Goal: Information Seeking & Learning: Learn about a topic

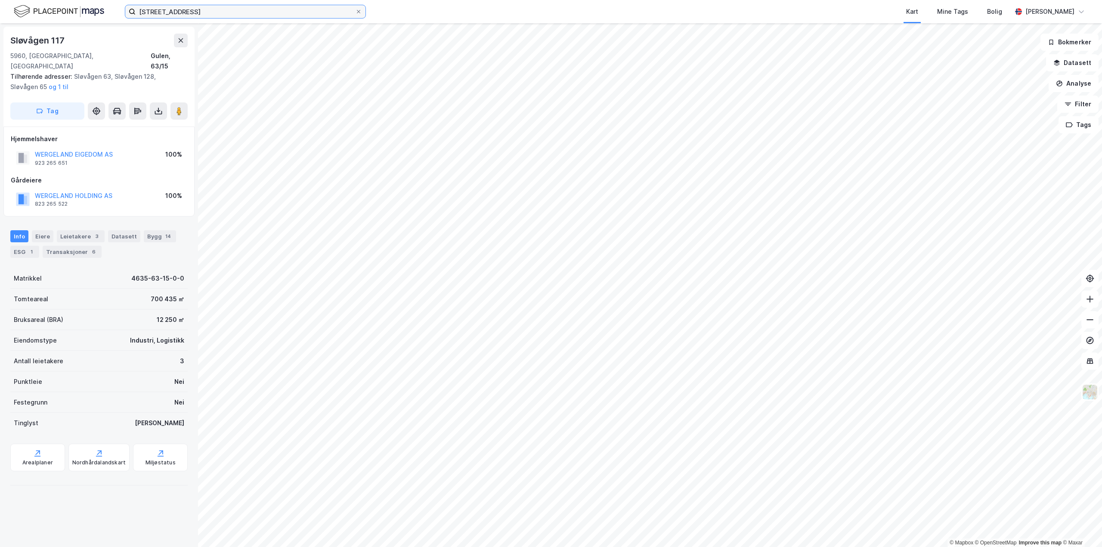
click at [197, 16] on input "[STREET_ADDRESS]" at bounding box center [245, 11] width 219 height 13
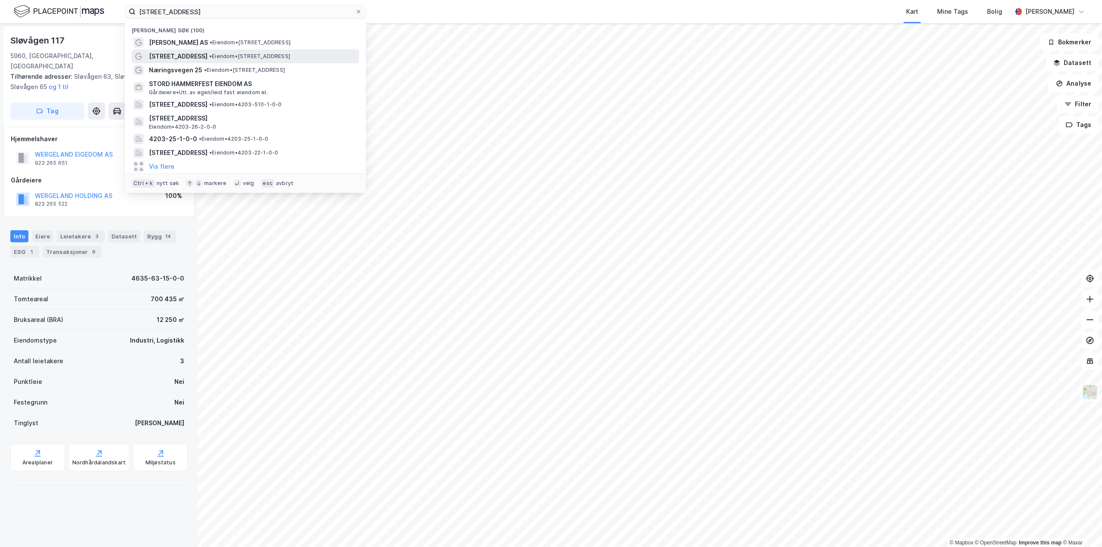
click at [223, 54] on span "• Eiendom • [STREET_ADDRESS]" at bounding box center [249, 56] width 81 height 7
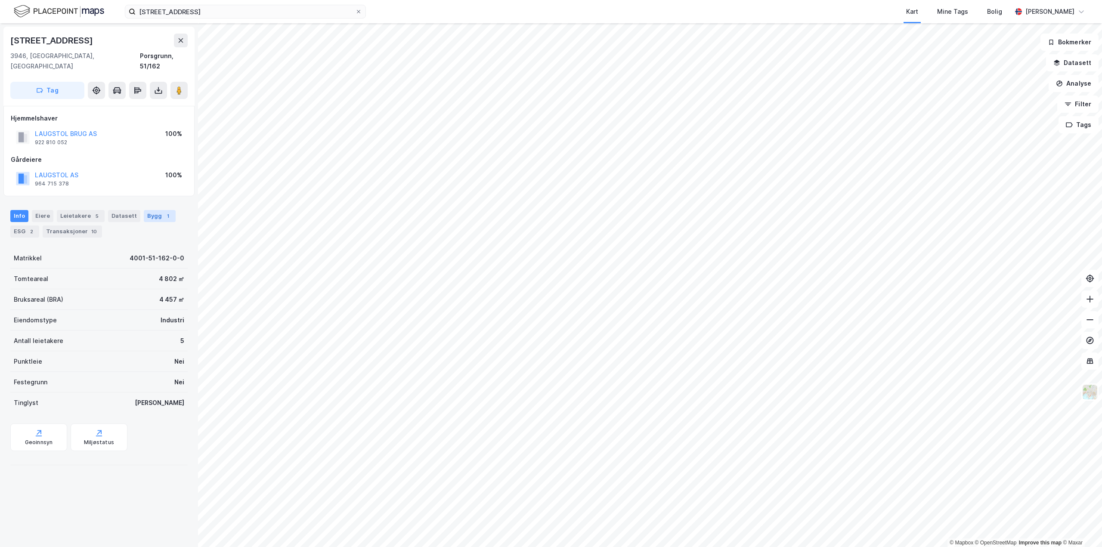
click at [147, 210] on div "Bygg 1" at bounding box center [160, 216] width 32 height 12
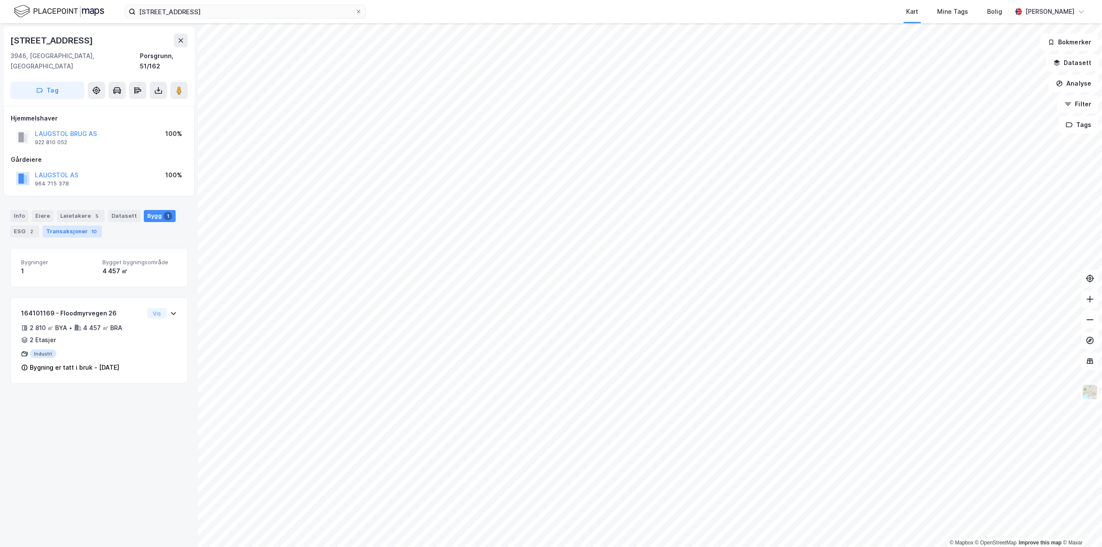
click at [74, 226] on div "Transaksjoner 10" at bounding box center [72, 232] width 59 height 12
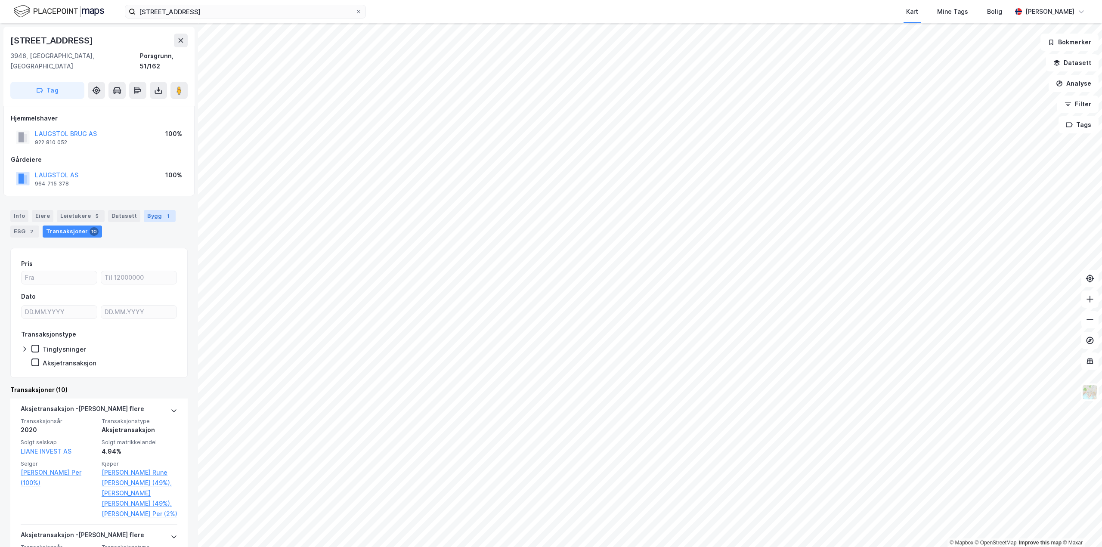
click at [164, 212] on div "1" at bounding box center [168, 216] width 9 height 9
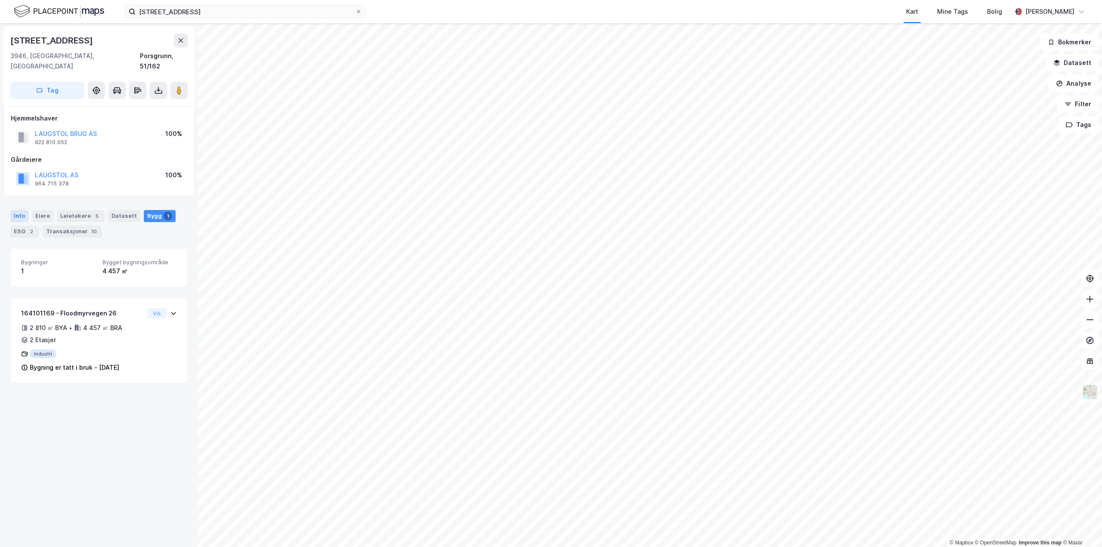
click at [21, 210] on div "Info" at bounding box center [19, 216] width 18 height 12
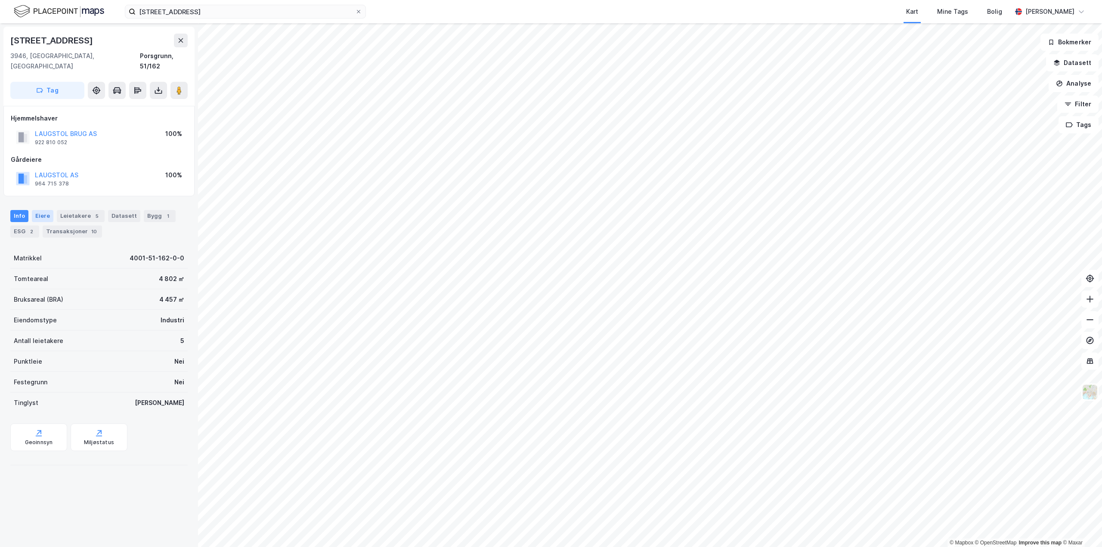
click at [39, 210] on div "Eiere" at bounding box center [43, 216] width 22 height 12
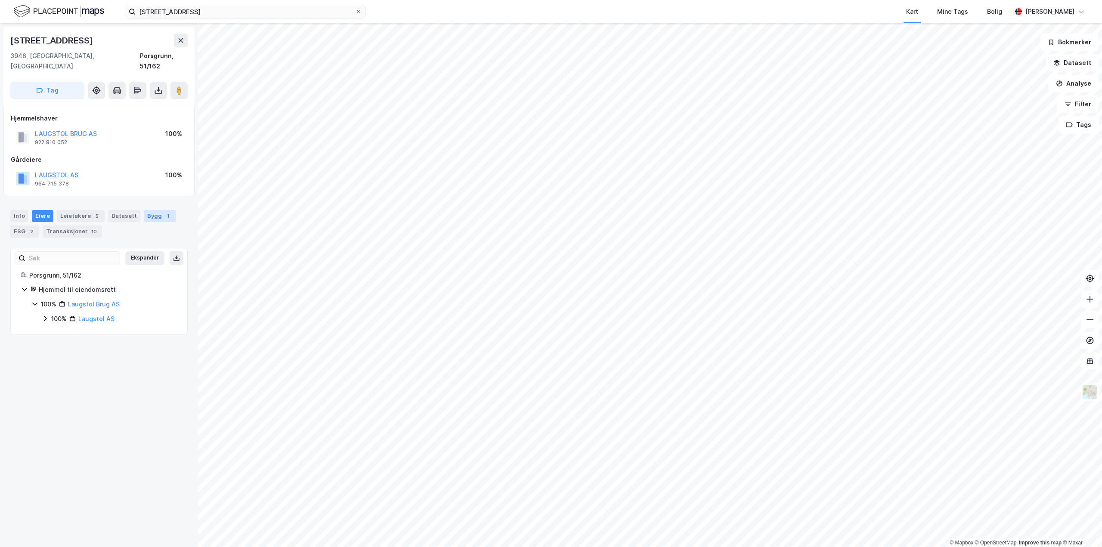
click at [144, 210] on div "Bygg 1" at bounding box center [160, 216] width 32 height 12
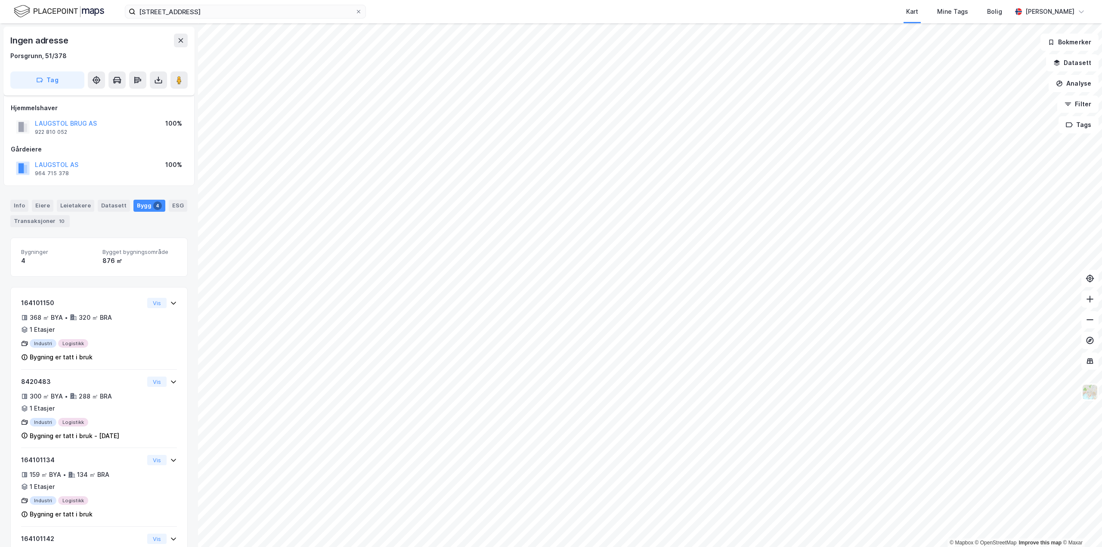
scroll to position [8, 0]
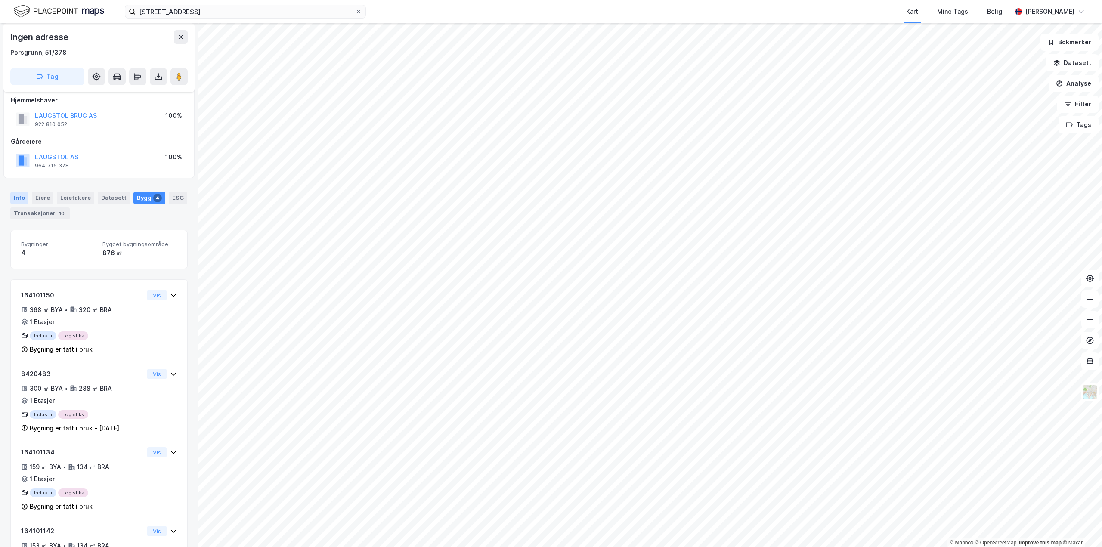
click at [22, 199] on div "Info" at bounding box center [19, 198] width 18 height 12
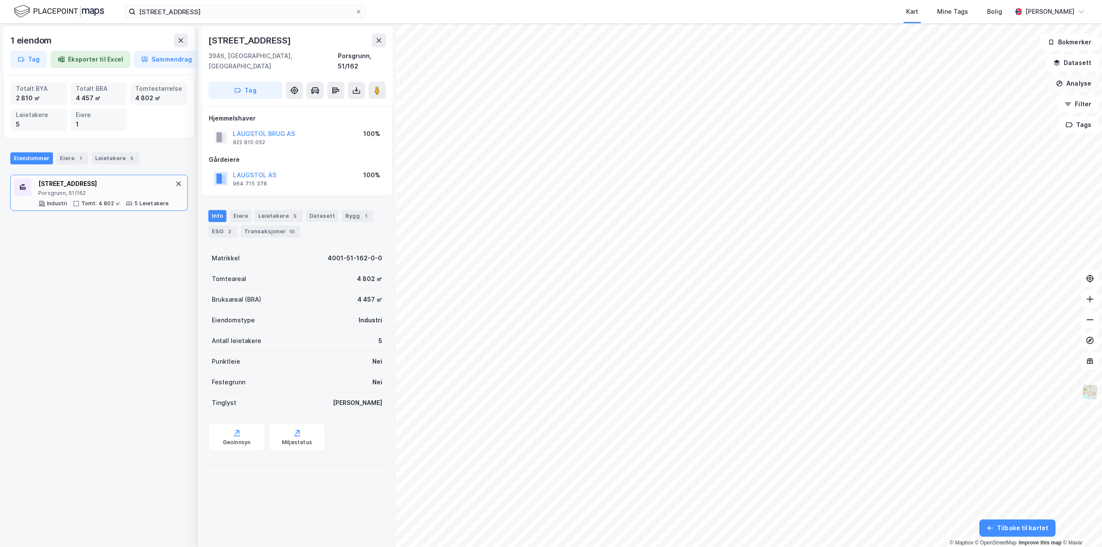
click at [1062, 89] on button "Analyse" at bounding box center [1073, 83] width 50 height 17
click at [1007, 89] on div "Mål avstand" at bounding box center [993, 84] width 99 height 14
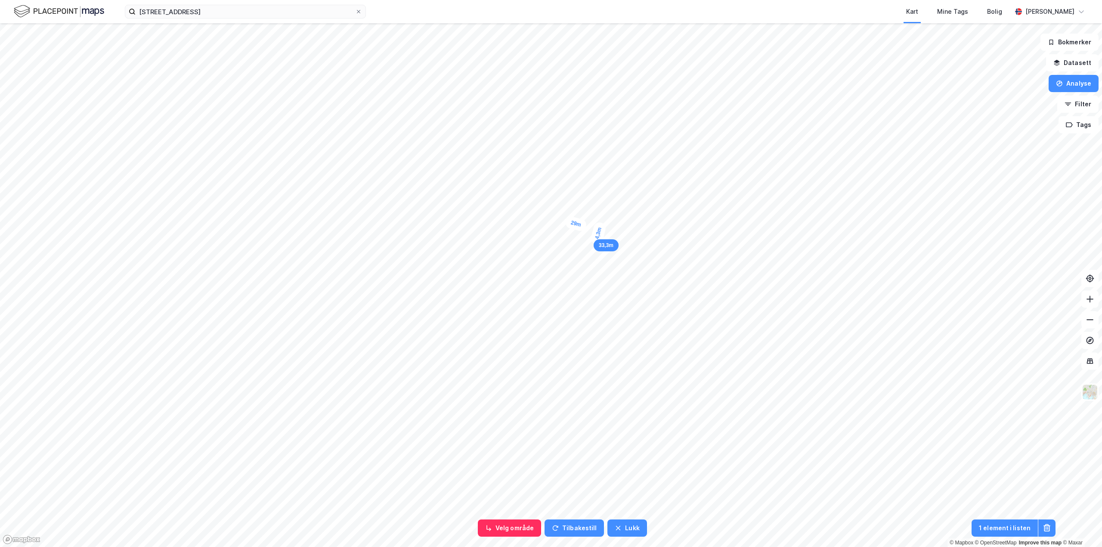
click at [598, 237] on div "4,3m" at bounding box center [598, 233] width 17 height 25
click at [587, 236] on div "6,2m" at bounding box center [592, 236] width 23 height 14
click at [401, 211] on div "6,5m" at bounding box center [401, 206] width 15 height 23
click at [379, 253] on div "7,4m" at bounding box center [385, 252] width 24 height 16
click at [478, 115] on div "9,8m" at bounding box center [469, 114] width 22 height 12
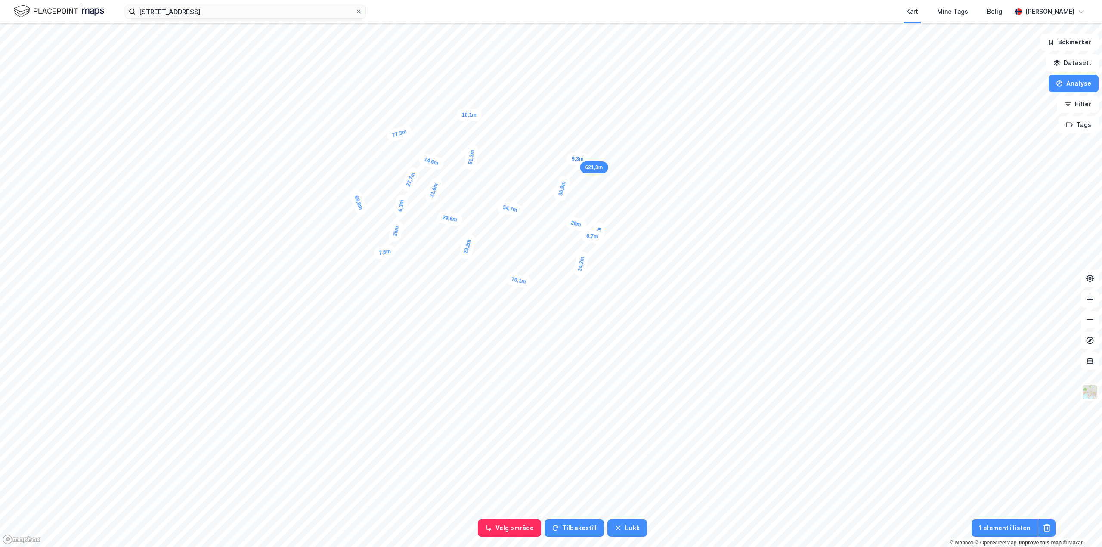
click at [586, 159] on div "9,3m" at bounding box center [577, 159] width 22 height 12
click at [607, 106] on div "9,1m" at bounding box center [608, 99] width 15 height 24
click at [612, 114] on div "5,2m" at bounding box center [609, 110] width 22 height 25
click at [610, 123] on div "5,5m" at bounding box center [610, 119] width 15 height 24
click at [594, 229] on div "4,2m" at bounding box center [598, 233] width 16 height 24
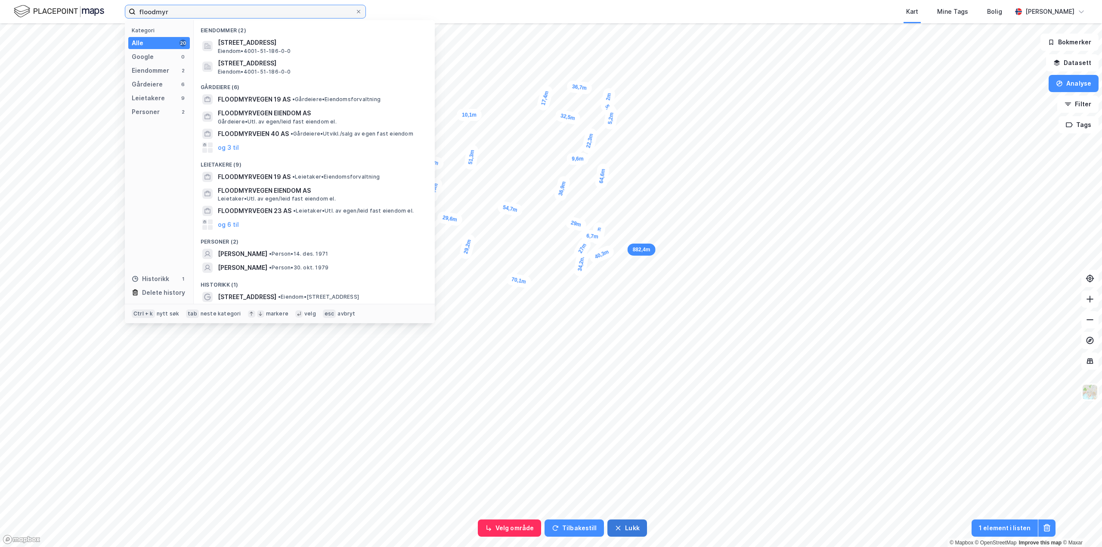
type input "floodmyr"
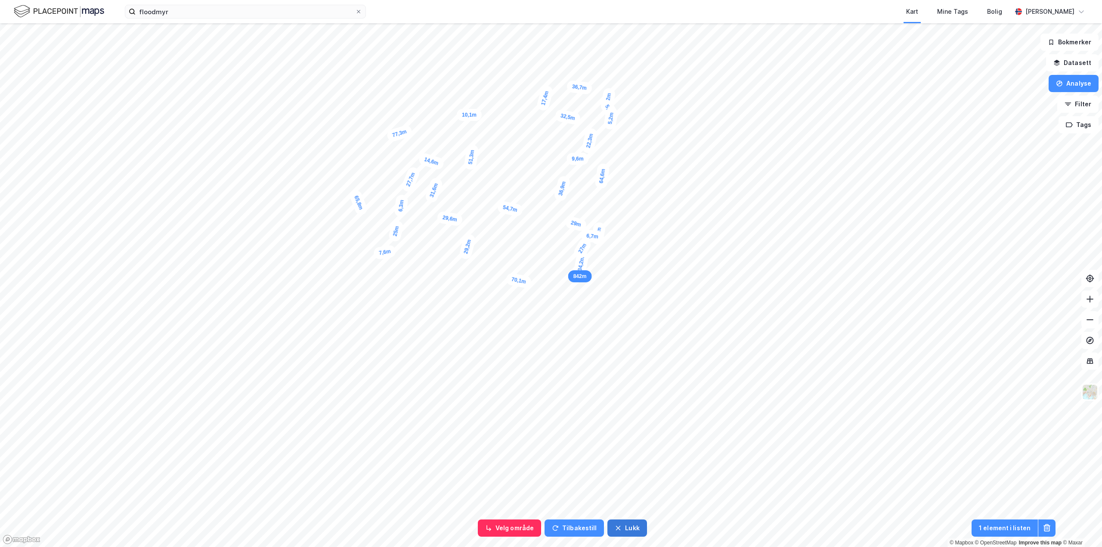
click at [630, 535] on button "Lukk" at bounding box center [626, 527] width 39 height 17
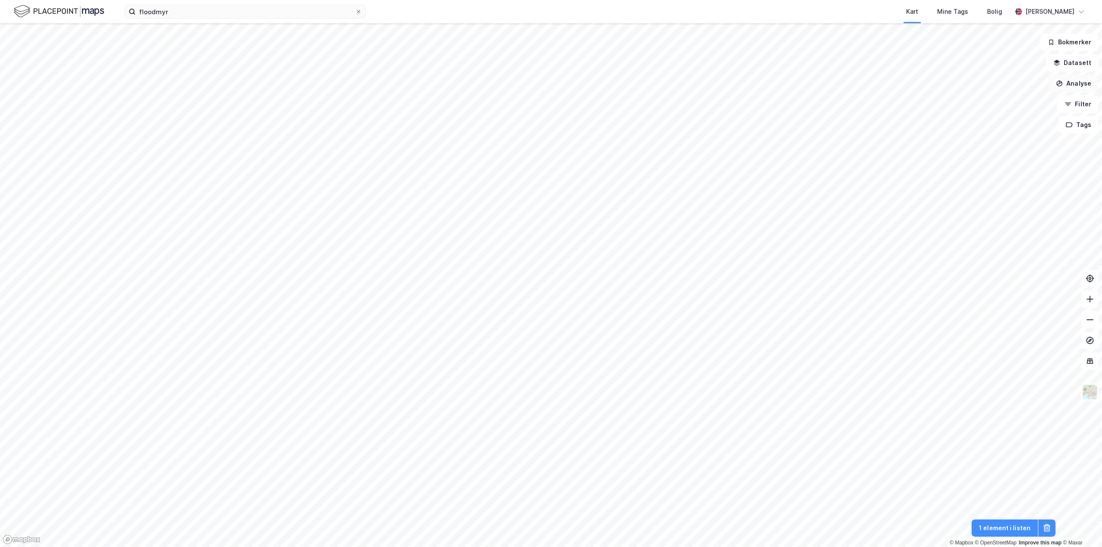
click at [1076, 87] on button "Analyse" at bounding box center [1073, 83] width 50 height 17
click at [1032, 87] on div "Mål avstand" at bounding box center [998, 83] width 75 height 7
click at [1083, 86] on button "Analyse" at bounding box center [1073, 83] width 50 height 17
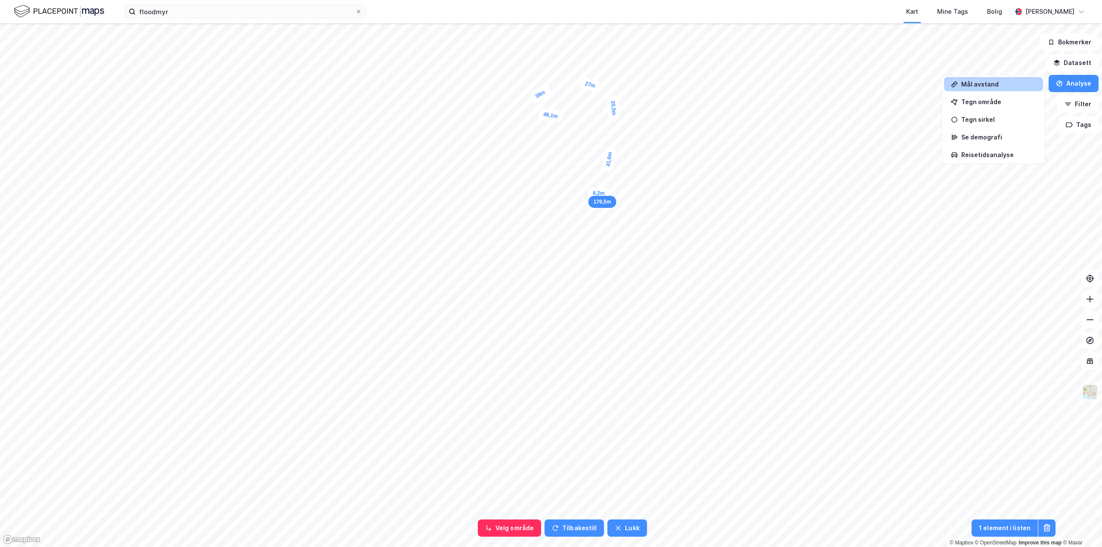
click at [593, 193] on div "6,2m" at bounding box center [598, 193] width 22 height 12
click at [598, 226] on div "5,6m" at bounding box center [593, 223] width 25 height 19
click at [596, 239] on div "7,7m" at bounding box center [597, 232] width 16 height 24
click at [587, 238] on div "6,3m" at bounding box center [591, 237] width 24 height 16
click at [421, 155] on div "14,3m" at bounding box center [432, 159] width 28 height 20
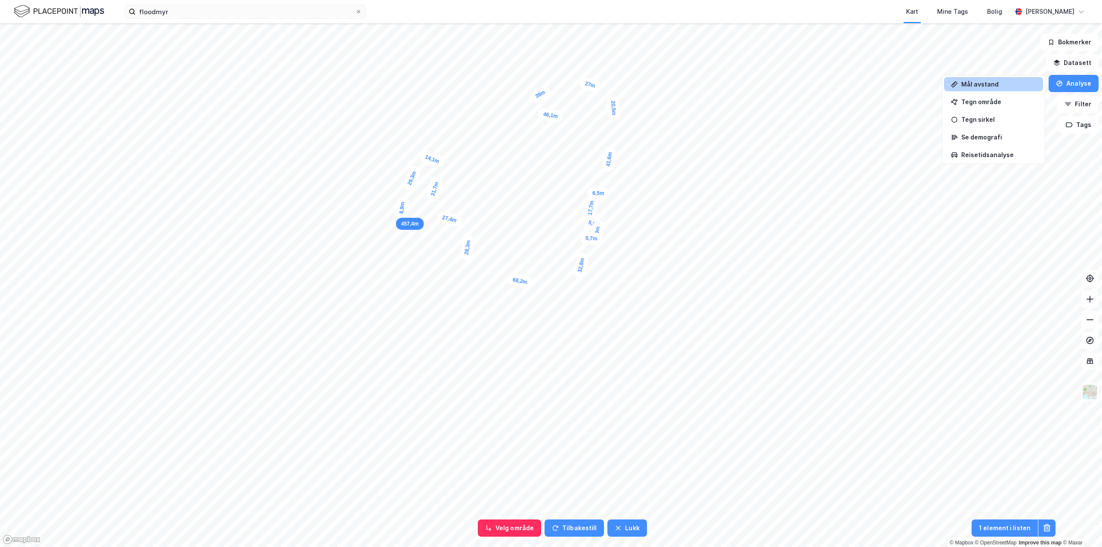
click at [401, 216] on div "8,9m" at bounding box center [402, 207] width 15 height 23
click at [393, 250] on div "5,5m" at bounding box center [394, 246] width 19 height 25
click at [457, 120] on div "11,3m" at bounding box center [446, 123] width 27 height 19
click at [470, 116] on div "8,1m" at bounding box center [463, 118] width 25 height 18
click at [479, 116] on div "5,2m" at bounding box center [474, 116] width 22 height 12
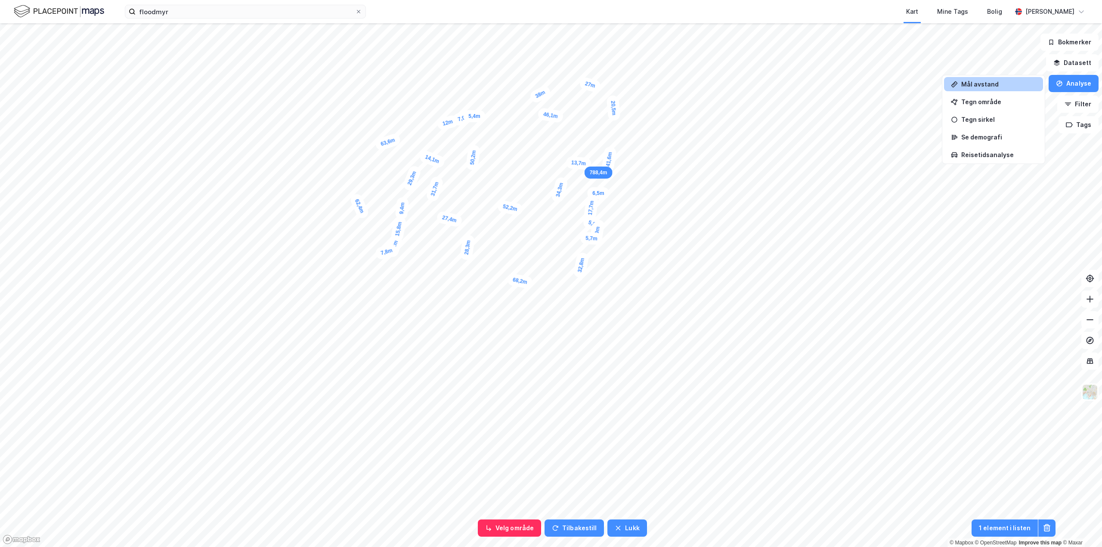
click at [590, 164] on div "13,7m" at bounding box center [579, 163] width 26 height 14
click at [588, 122] on div "4,2m" at bounding box center [591, 124] width 25 height 23
click at [520, 525] on button "Velg område" at bounding box center [509, 527] width 63 height 17
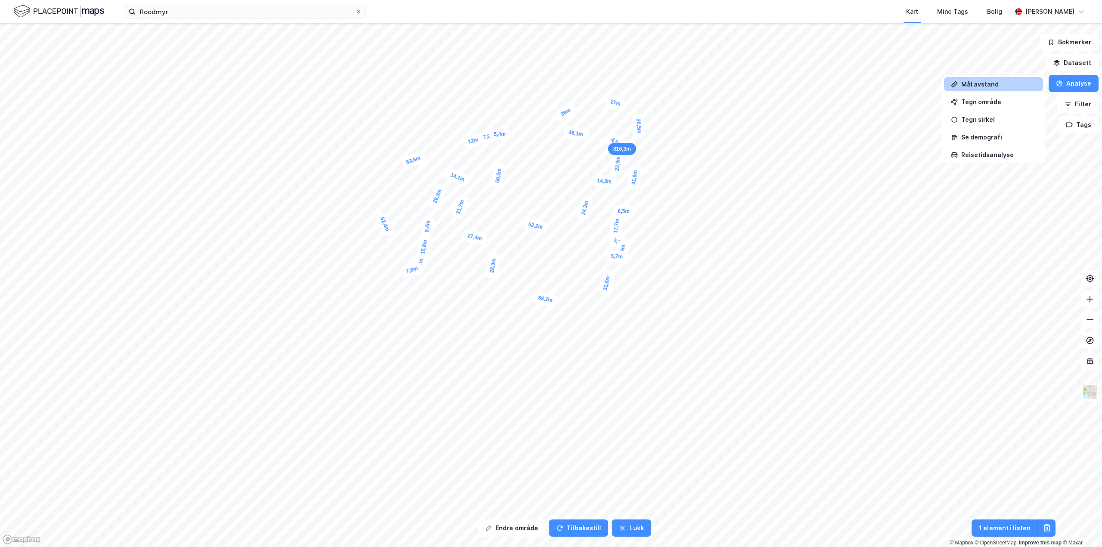
click at [607, 278] on div "32,8m" at bounding box center [606, 283] width 17 height 27
click at [994, 138] on div "Se demografi" at bounding box center [998, 136] width 75 height 7
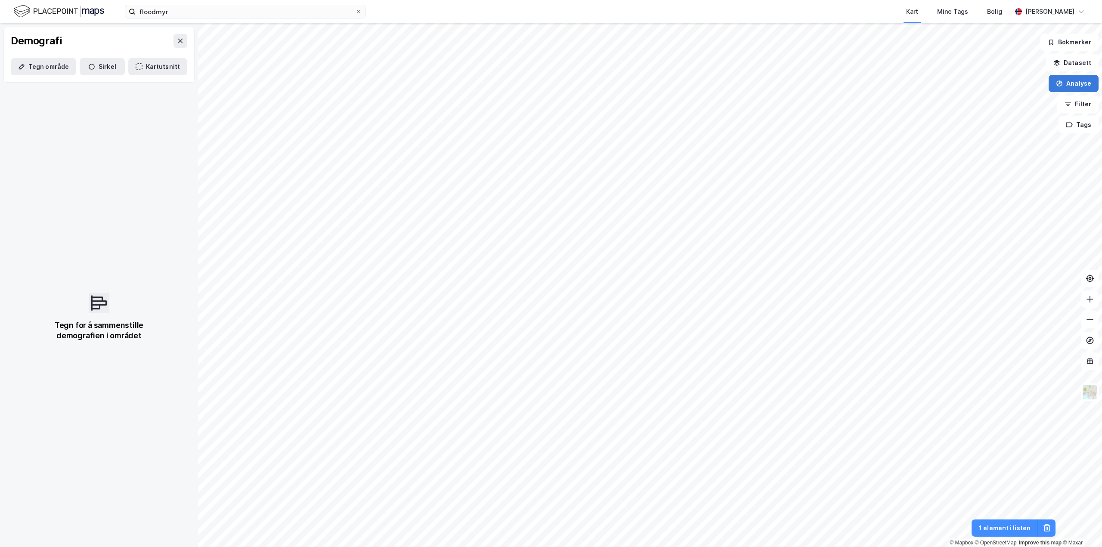
click at [1068, 90] on button "Analyse" at bounding box center [1073, 83] width 50 height 17
click at [1011, 89] on div "Mål avstand" at bounding box center [993, 84] width 99 height 14
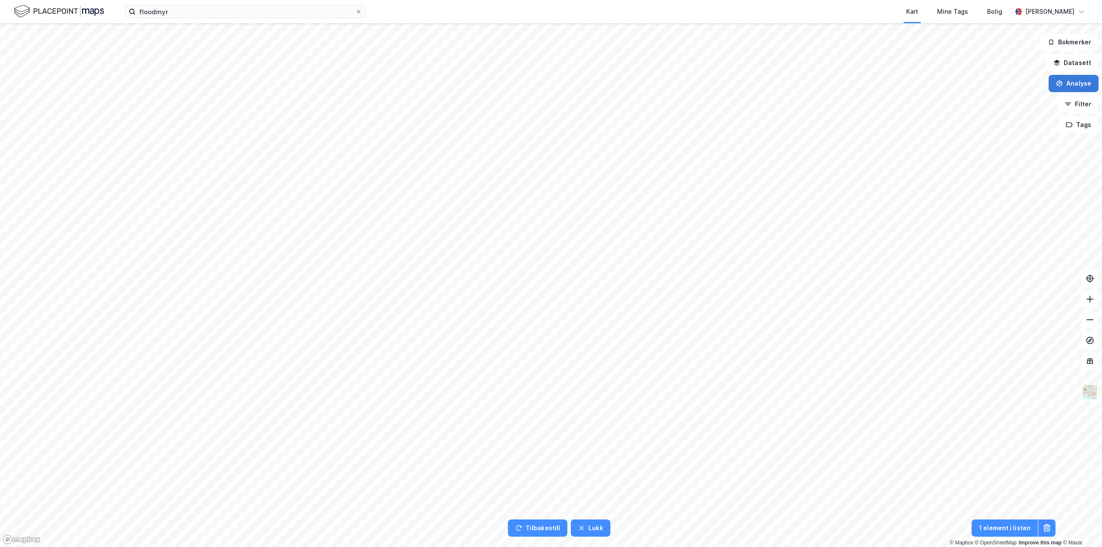
click at [1080, 82] on button "Analyse" at bounding box center [1073, 83] width 50 height 17
click at [1020, 104] on div "Tegn område" at bounding box center [998, 101] width 75 height 7
click at [1082, 80] on button "Analyse" at bounding box center [1073, 83] width 50 height 17
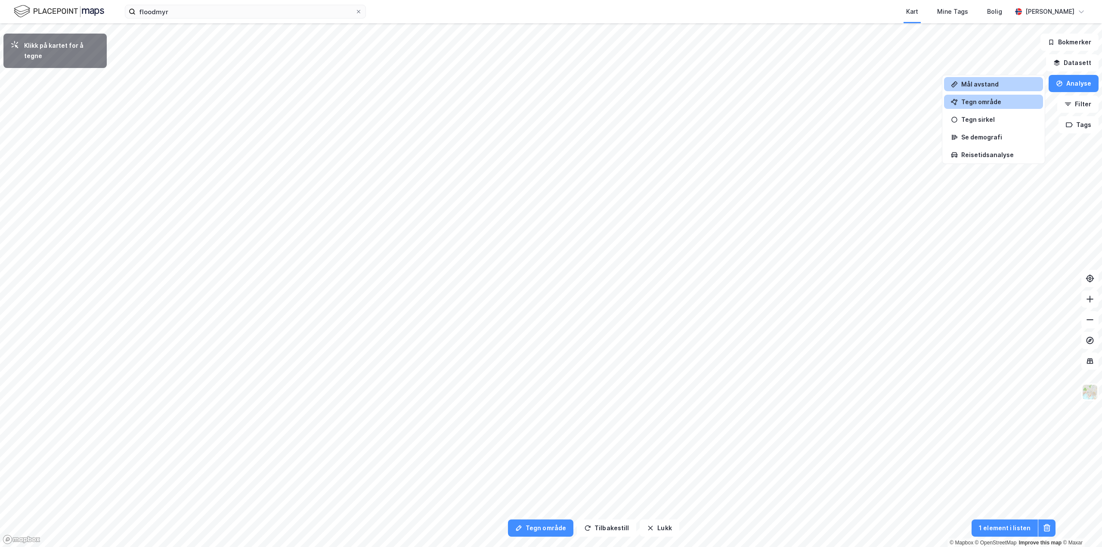
click at [1023, 80] on div "Mål avstand" at bounding box center [998, 83] width 75 height 7
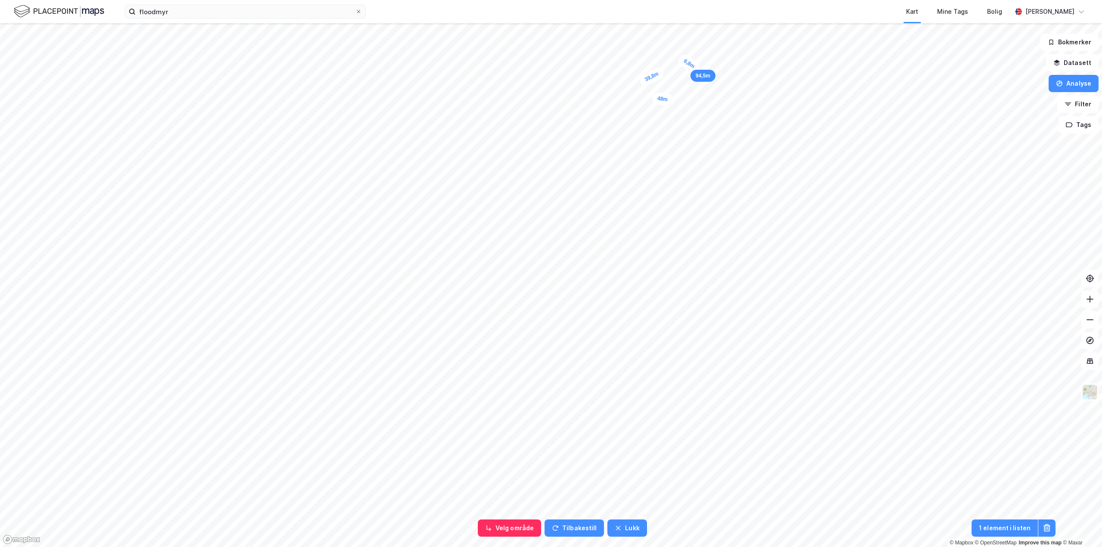
click at [694, 67] on div "6,8m" at bounding box center [689, 64] width 25 height 22
click at [730, 113] on div "5,4m" at bounding box center [732, 108] width 20 height 25
click at [729, 139] on div "6,7m" at bounding box center [727, 133] width 19 height 25
click at [723, 190] on div "176,3m" at bounding box center [733, 194] width 28 height 12
click at [710, 190] on div "7,1m" at bounding box center [716, 189] width 22 height 13
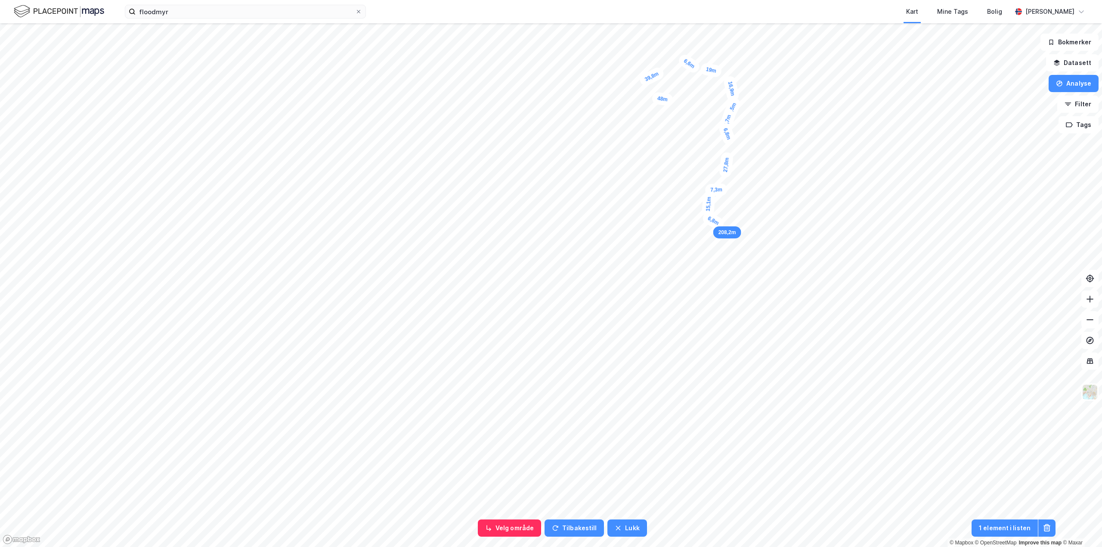
click at [719, 225] on div "6,8m" at bounding box center [713, 221] width 25 height 22
click at [714, 237] on div "6,7m" at bounding box center [717, 230] width 19 height 25
click at [705, 235] on div "5,8m" at bounding box center [709, 235] width 25 height 17
click at [695, 248] on div "8,8m" at bounding box center [700, 241] width 23 height 25
click at [538, 250] on div "2,6m" at bounding box center [541, 251] width 25 height 21
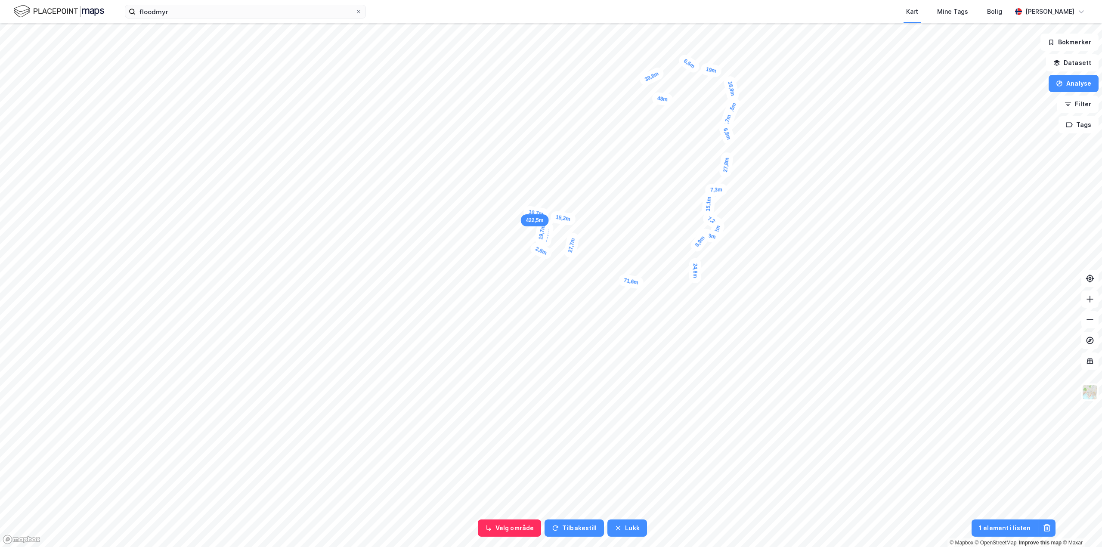
click at [526, 212] on div "10,7m" at bounding box center [535, 213] width 27 height 16
click at [504, 207] on div "5,9m" at bounding box center [503, 201] width 12 height 22
click at [519, 213] on div "9,3m" at bounding box center [511, 210] width 25 height 20
click at [500, 213] on div "9,9m" at bounding box center [510, 213] width 22 height 12
click at [482, 253] on div "7,9m" at bounding box center [489, 251] width 25 height 18
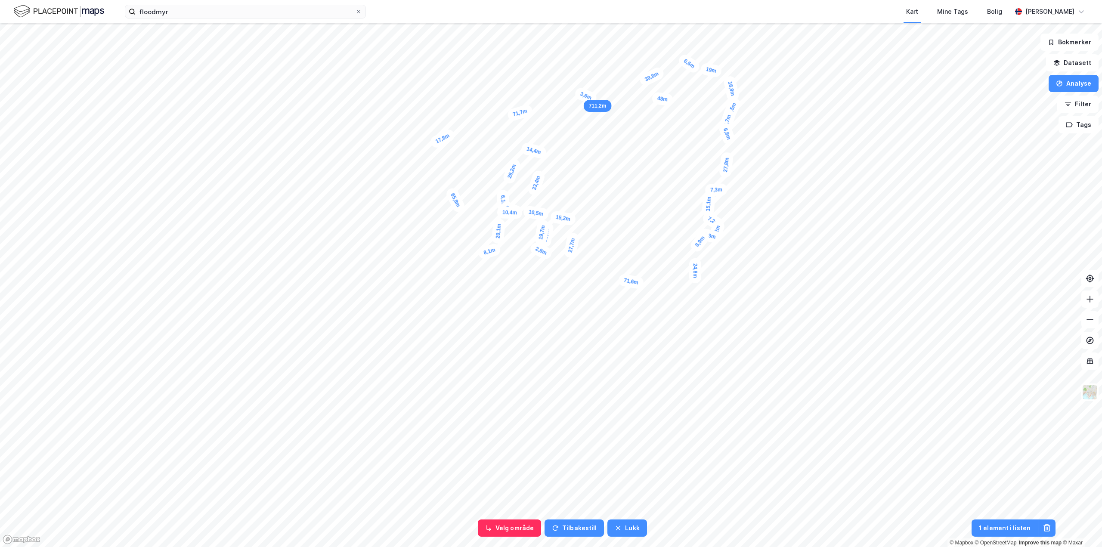
click at [589, 97] on div "3,6m" at bounding box center [585, 96] width 25 height 20
click at [703, 105] on div "3,3m" at bounding box center [706, 105] width 25 height 19
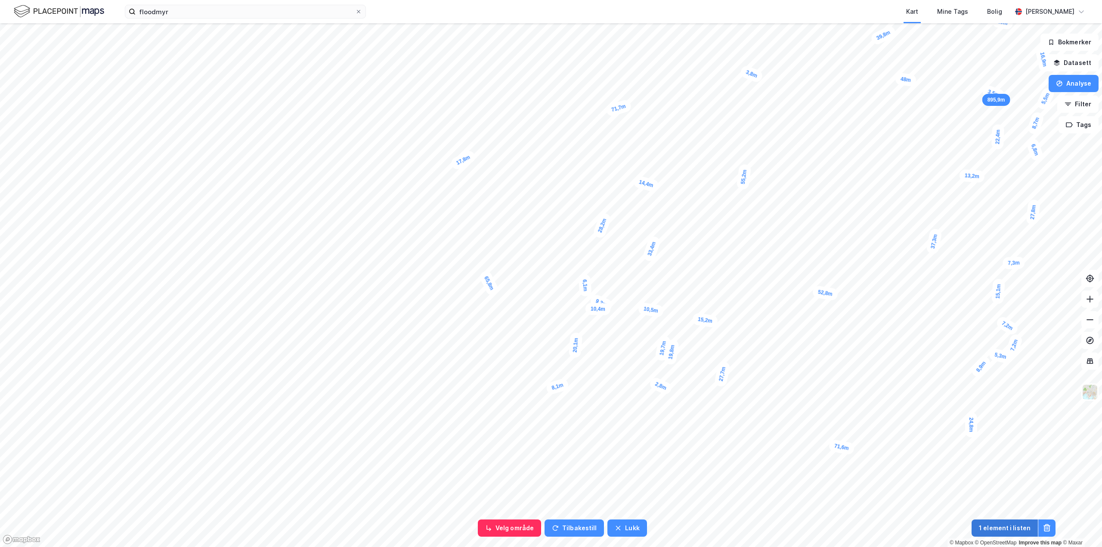
click at [1014, 530] on button "1 element i listen" at bounding box center [1004, 527] width 66 height 17
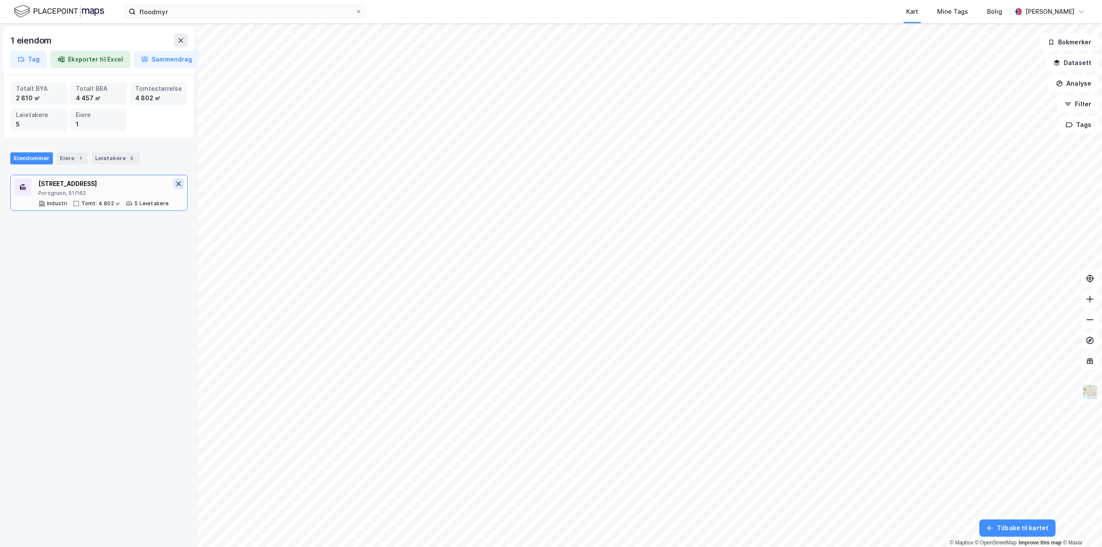
click at [175, 182] on icon at bounding box center [178, 183] width 7 height 7
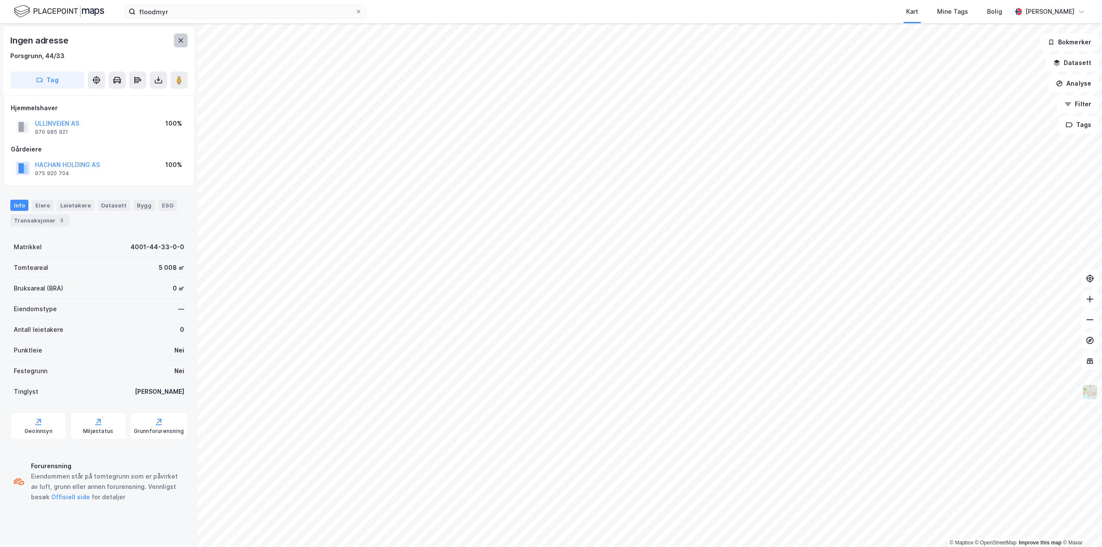
click at [177, 36] on button at bounding box center [181, 41] width 14 height 14
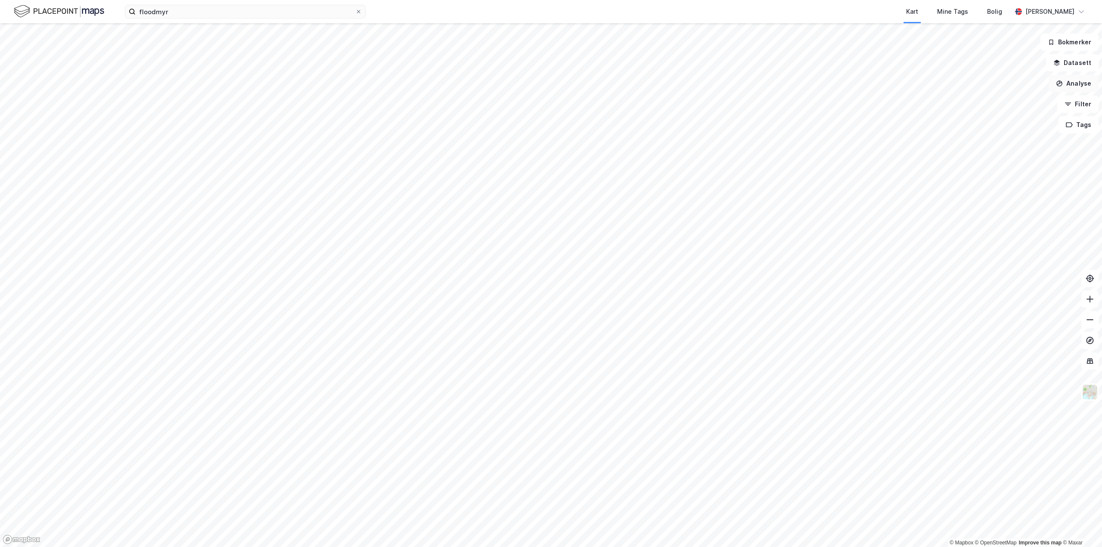
click at [1067, 86] on button "Analyse" at bounding box center [1073, 83] width 50 height 17
click at [1015, 87] on div "Mål avstand" at bounding box center [998, 83] width 75 height 7
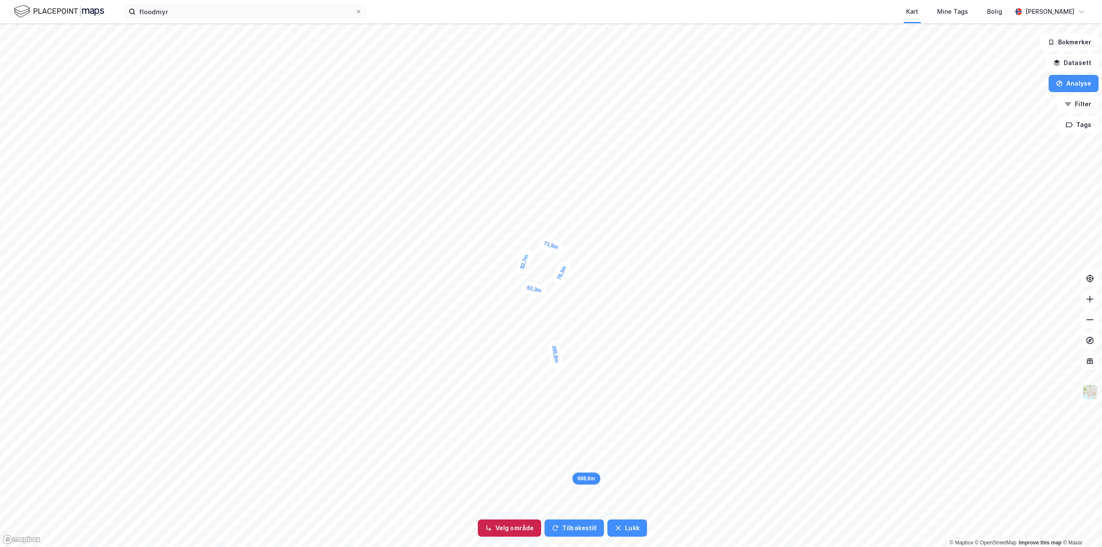
click at [514, 529] on button "Velg område" at bounding box center [509, 527] width 63 height 17
drag, startPoint x: 561, startPoint y: 271, endPoint x: 581, endPoint y: 281, distance: 22.9
click at [572, 281] on div "76,3m" at bounding box center [562, 273] width 22 height 28
click at [575, 266] on div "292,7m" at bounding box center [572, 264] width 28 height 12
click at [498, 529] on button "Velg område" at bounding box center [509, 527] width 63 height 17
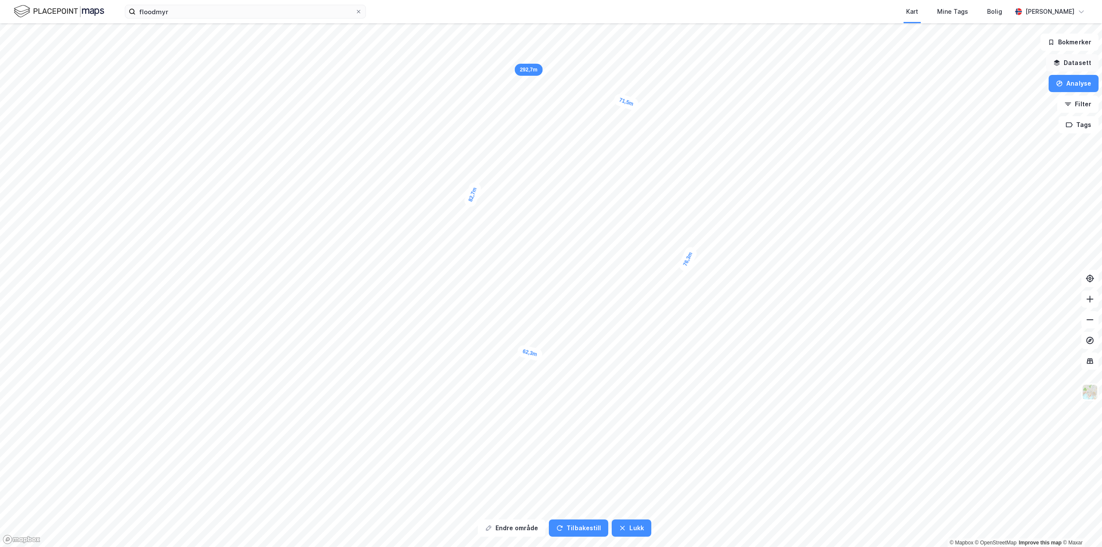
click at [1084, 62] on button "Datasett" at bounding box center [1072, 62] width 53 height 17
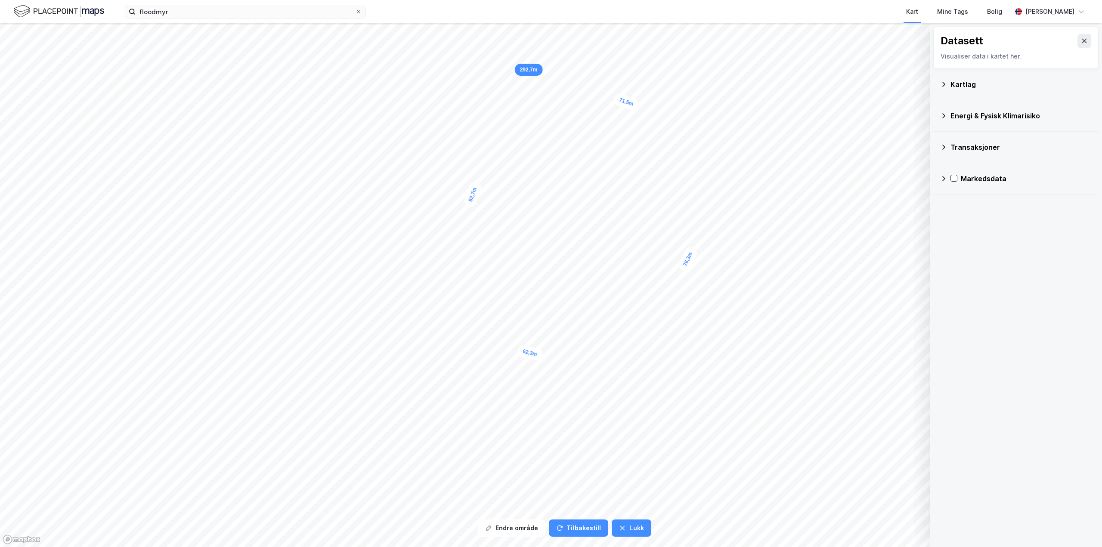
click at [1017, 80] on div "Kartlag" at bounding box center [1020, 84] width 141 height 10
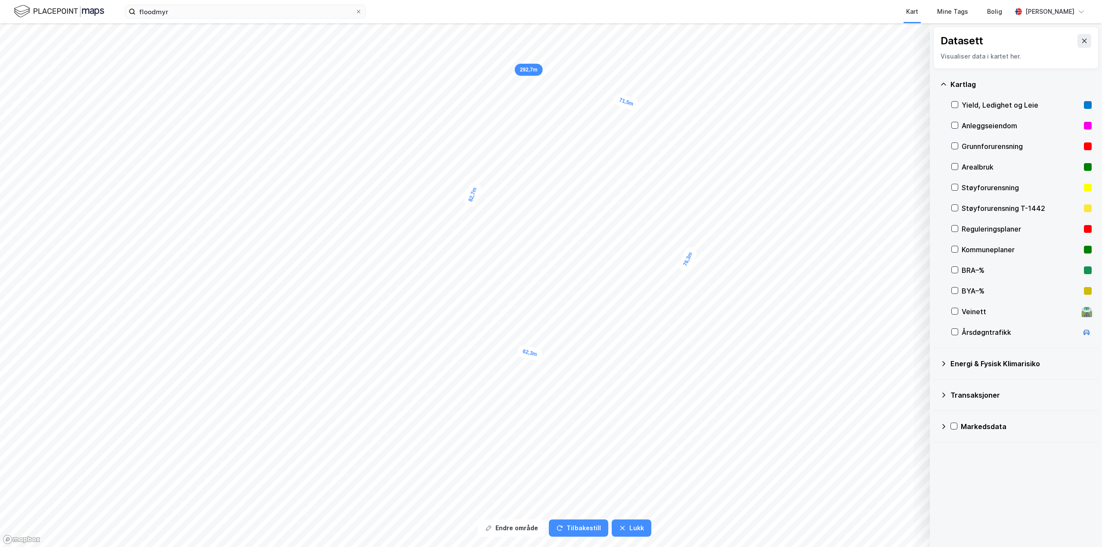
click at [1017, 80] on div "Kartlag" at bounding box center [1020, 84] width 141 height 10
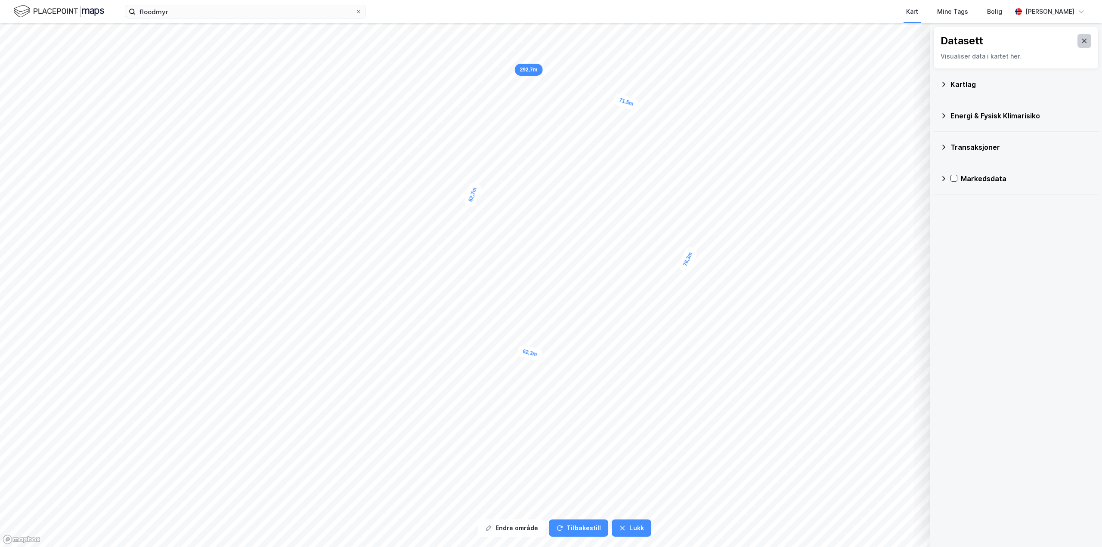
click at [1077, 47] on button at bounding box center [1084, 41] width 14 height 14
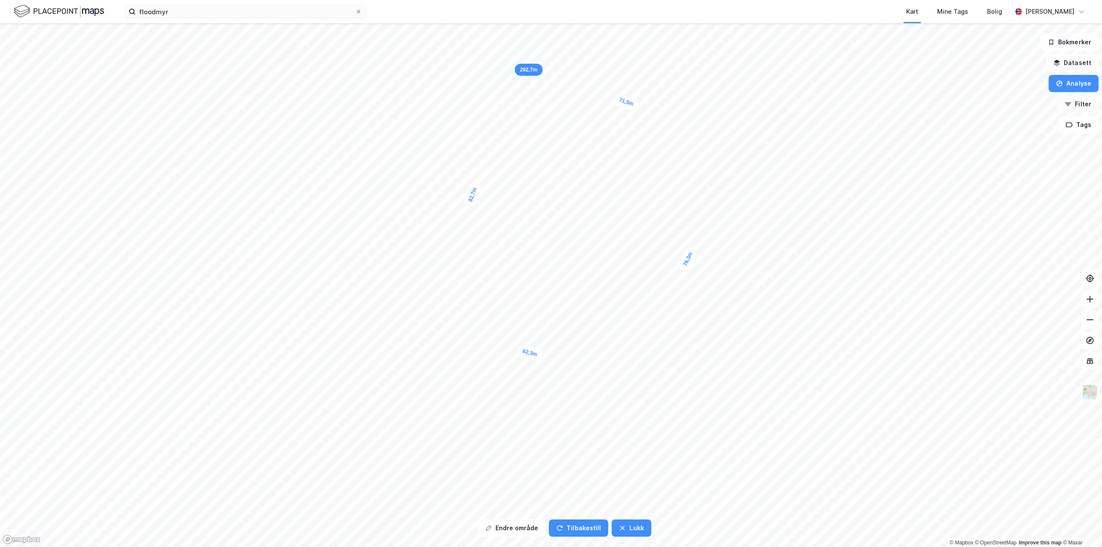
click at [1073, 109] on button "Filter" at bounding box center [1077, 104] width 41 height 17
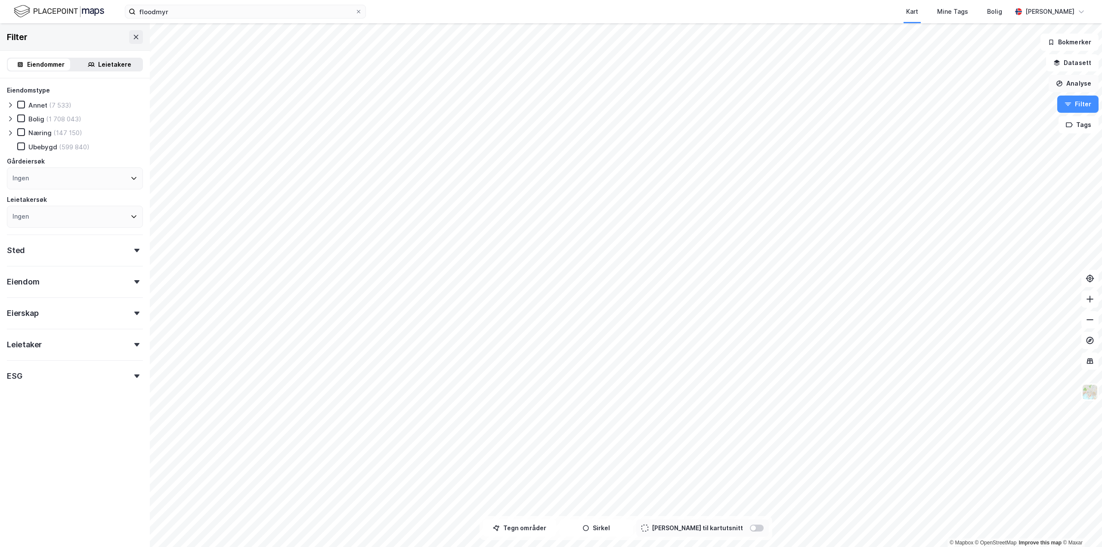
click at [1069, 81] on button "Analyse" at bounding box center [1073, 83] width 50 height 17
click at [996, 83] on div "Mål avstand" at bounding box center [998, 83] width 75 height 7
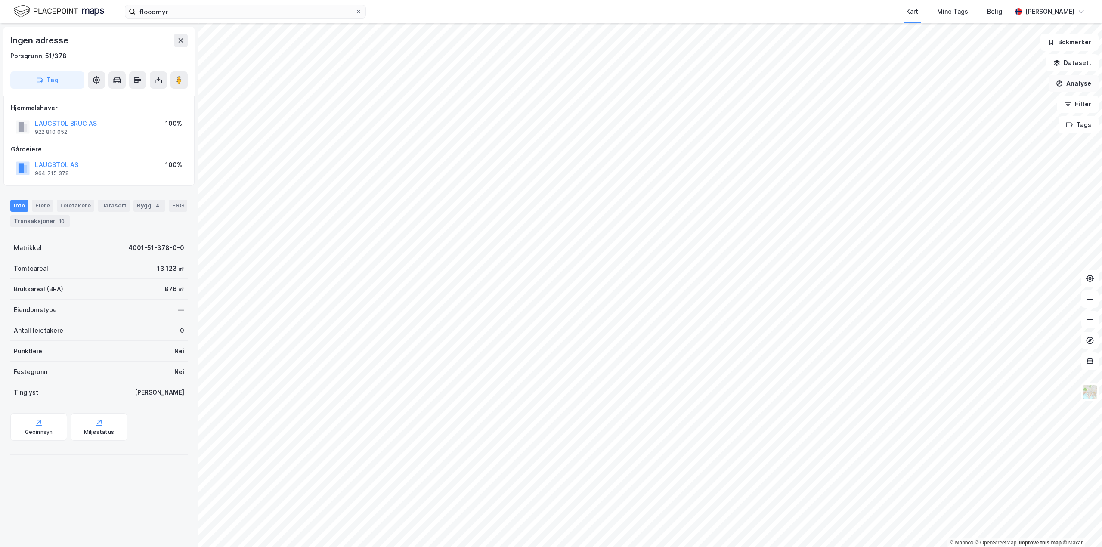
click at [1065, 90] on button "Analyse" at bounding box center [1073, 83] width 50 height 17
click at [1001, 84] on div "Mål avstand" at bounding box center [998, 83] width 75 height 7
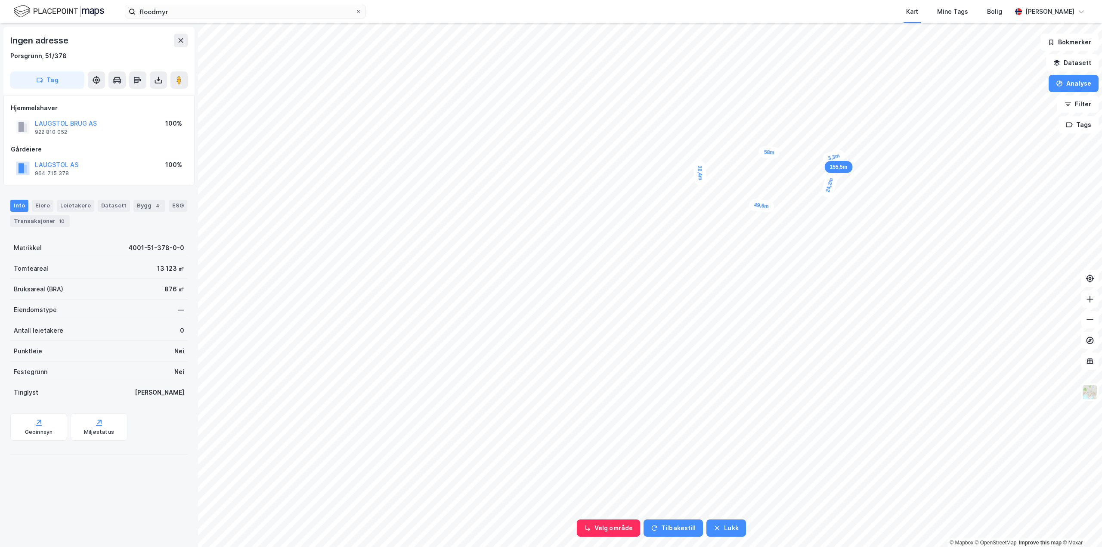
click at [830, 158] on div "3,3m" at bounding box center [834, 157] width 25 height 18
click at [830, 158] on div "3,1m" at bounding box center [833, 157] width 25 height 18
click at [1072, 84] on button "Analyse" at bounding box center [1073, 83] width 50 height 17
click at [1004, 85] on div "Mål avstand" at bounding box center [998, 83] width 75 height 7
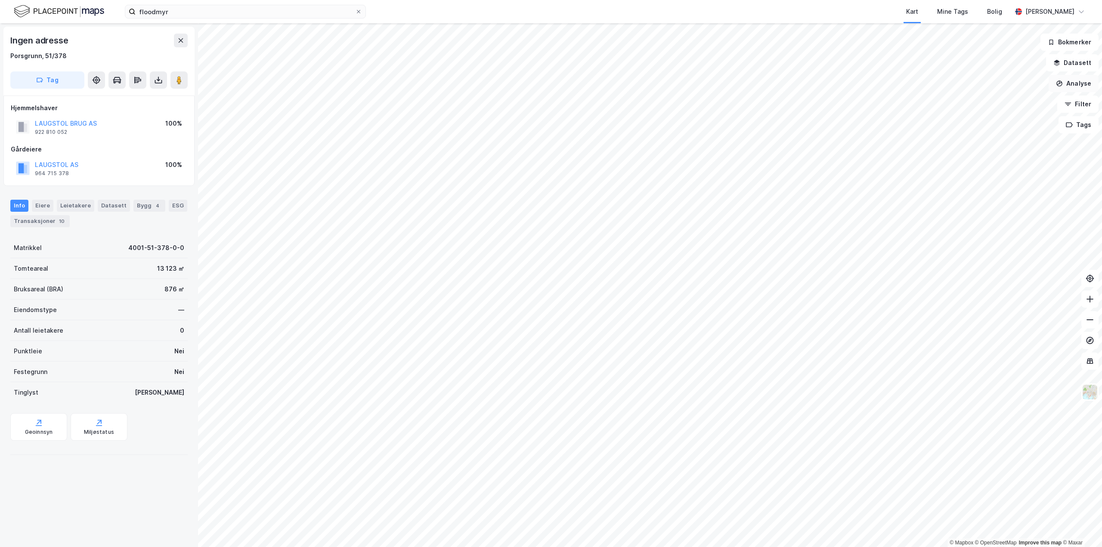
click at [1079, 84] on button "Analyse" at bounding box center [1073, 83] width 50 height 17
click at [1019, 90] on div "Mål avstand" at bounding box center [993, 84] width 99 height 14
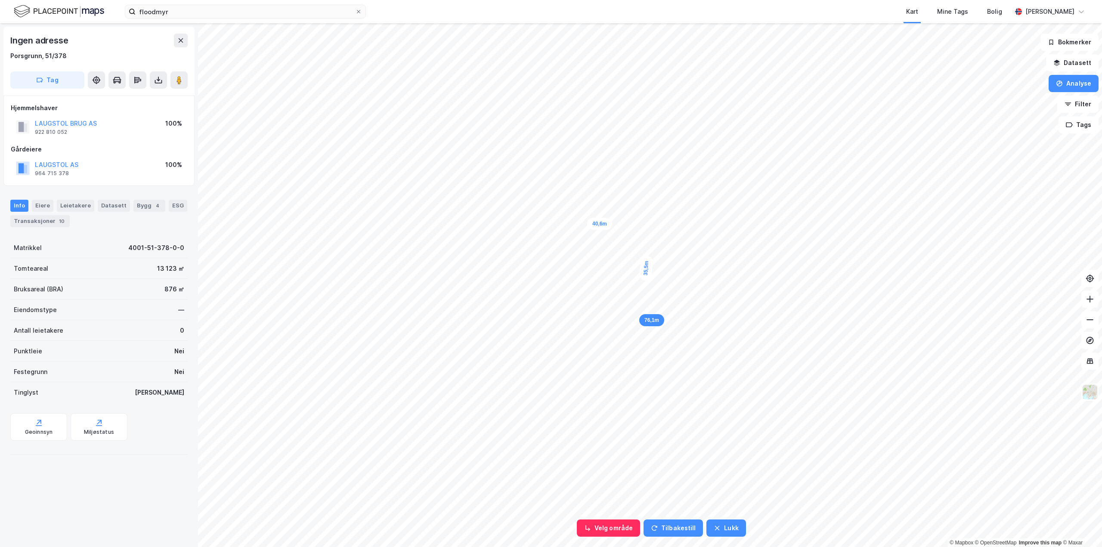
click at [643, 316] on div "76,1m" at bounding box center [651, 320] width 25 height 12
click at [1079, 81] on button "Analyse" at bounding box center [1073, 83] width 50 height 17
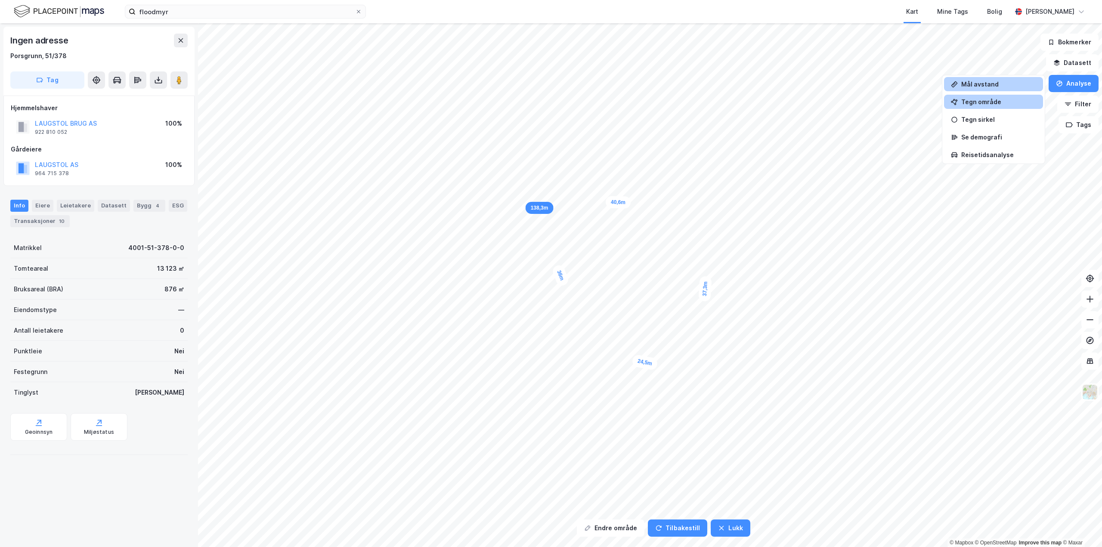
click at [1001, 102] on div "Tegn område" at bounding box center [998, 101] width 75 height 7
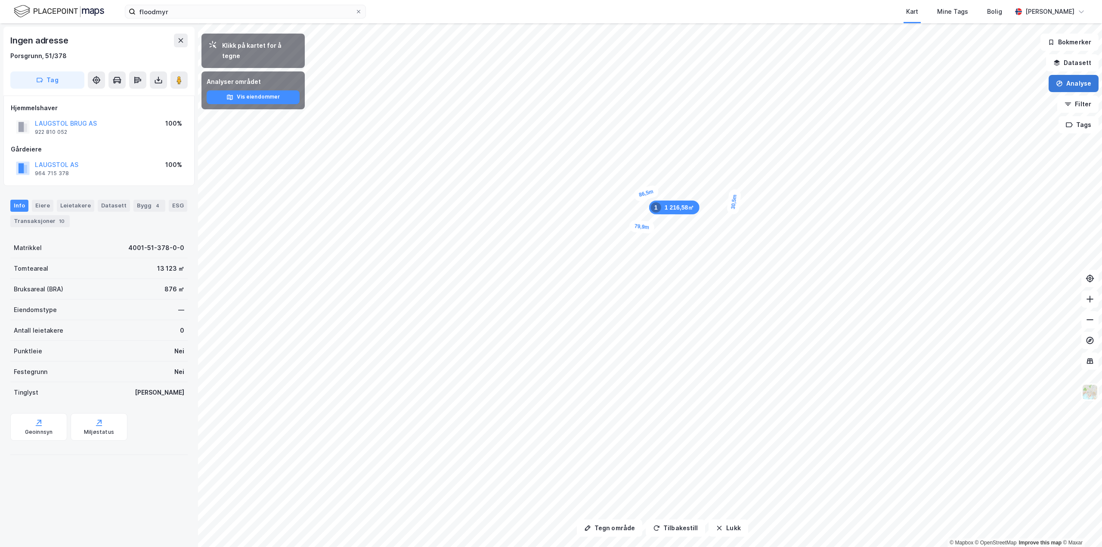
click at [1065, 80] on button "Analyse" at bounding box center [1073, 83] width 50 height 17
click at [1011, 100] on div "Tegn område" at bounding box center [998, 101] width 75 height 7
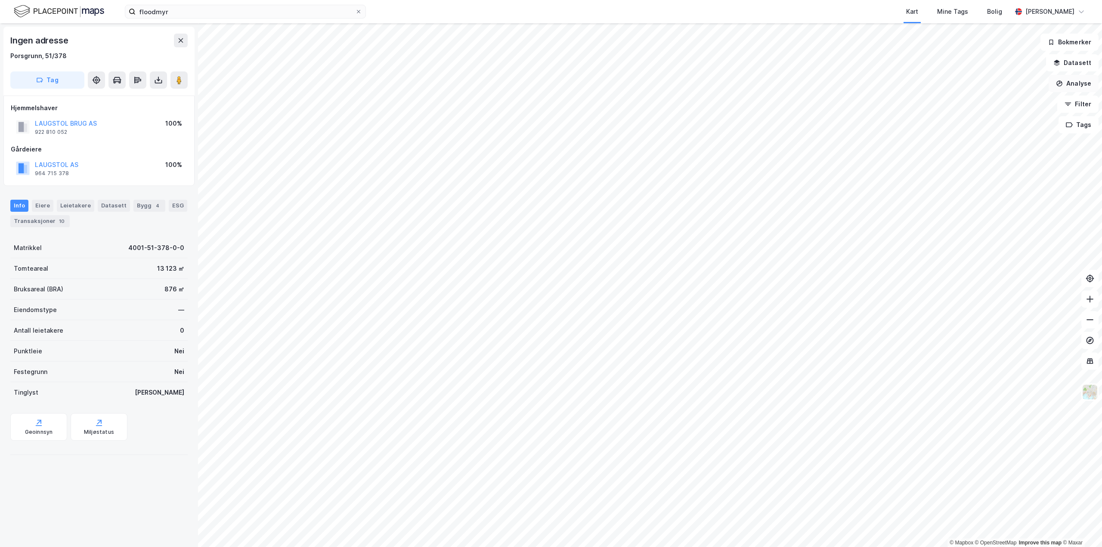
click at [1069, 85] on button "Analyse" at bounding box center [1073, 83] width 50 height 17
click at [983, 99] on div "Tegn område" at bounding box center [998, 101] width 75 height 7
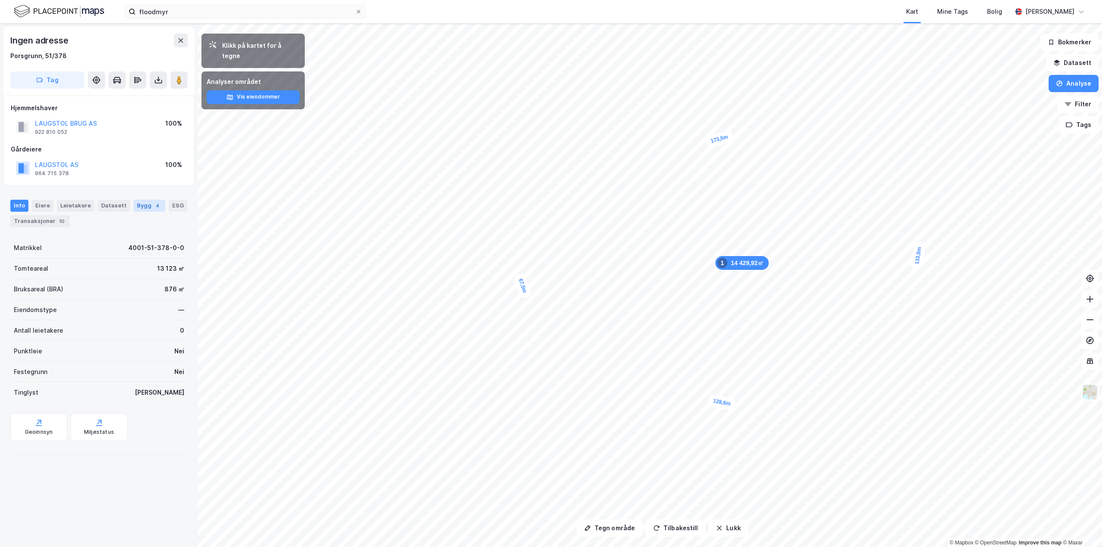
click at [153, 203] on div "4" at bounding box center [157, 205] width 9 height 9
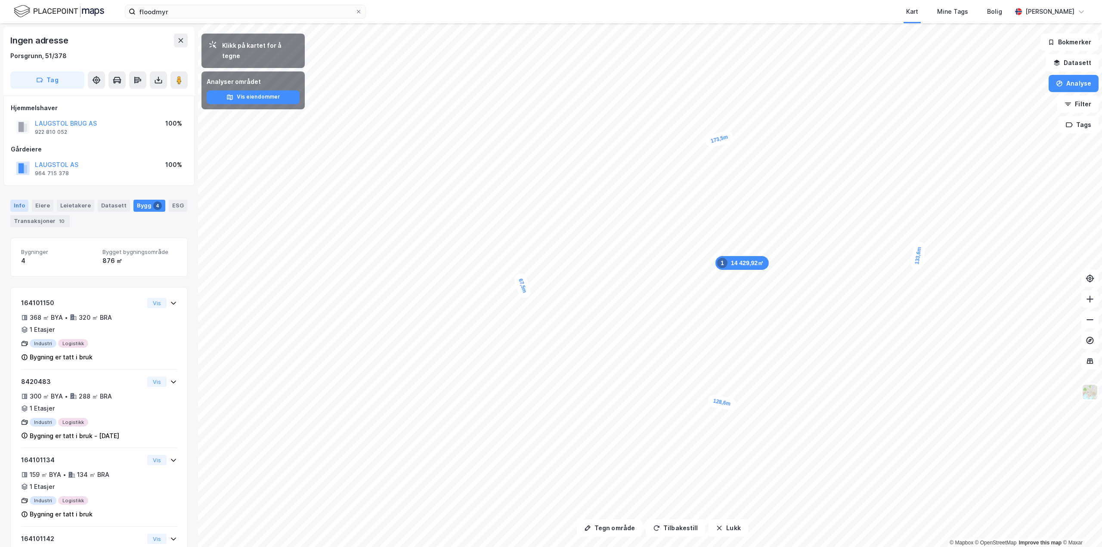
click at [25, 207] on div "Info" at bounding box center [19, 206] width 18 height 12
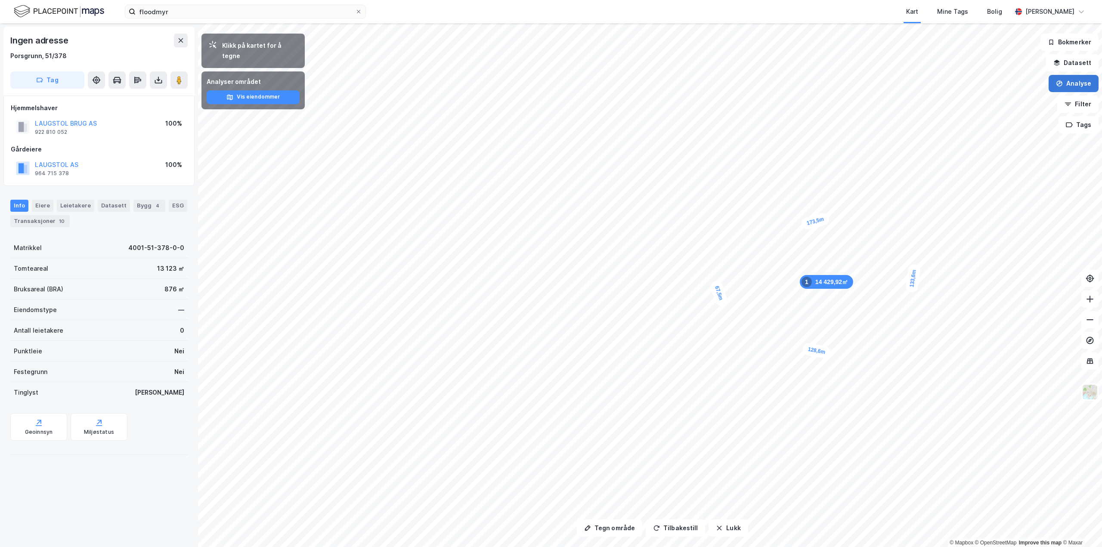
click at [1074, 84] on button "Analyse" at bounding box center [1073, 83] width 50 height 17
click at [1021, 102] on div "Tegn område" at bounding box center [998, 101] width 75 height 7
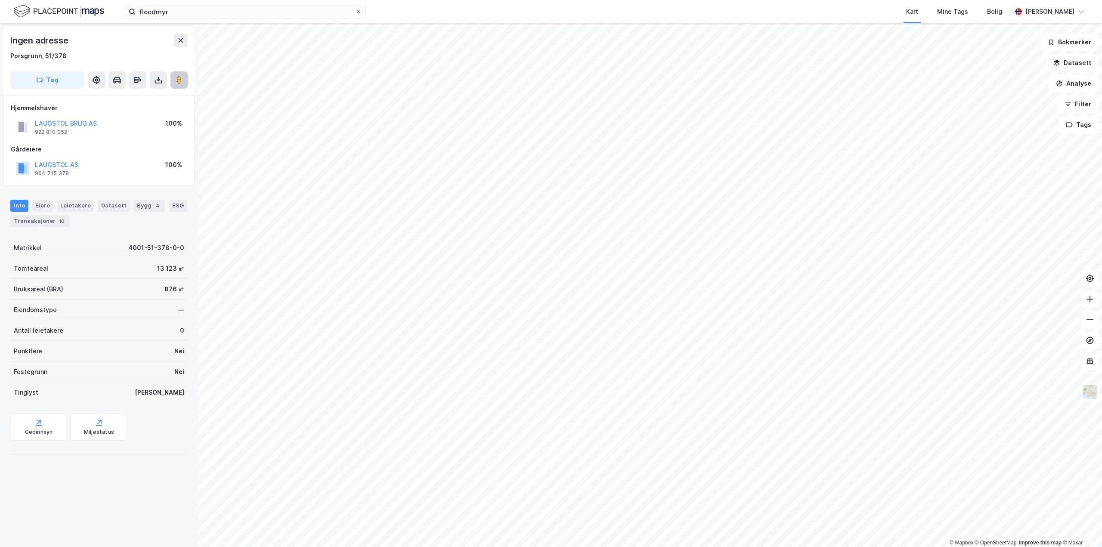
click at [178, 85] on button at bounding box center [178, 79] width 17 height 17
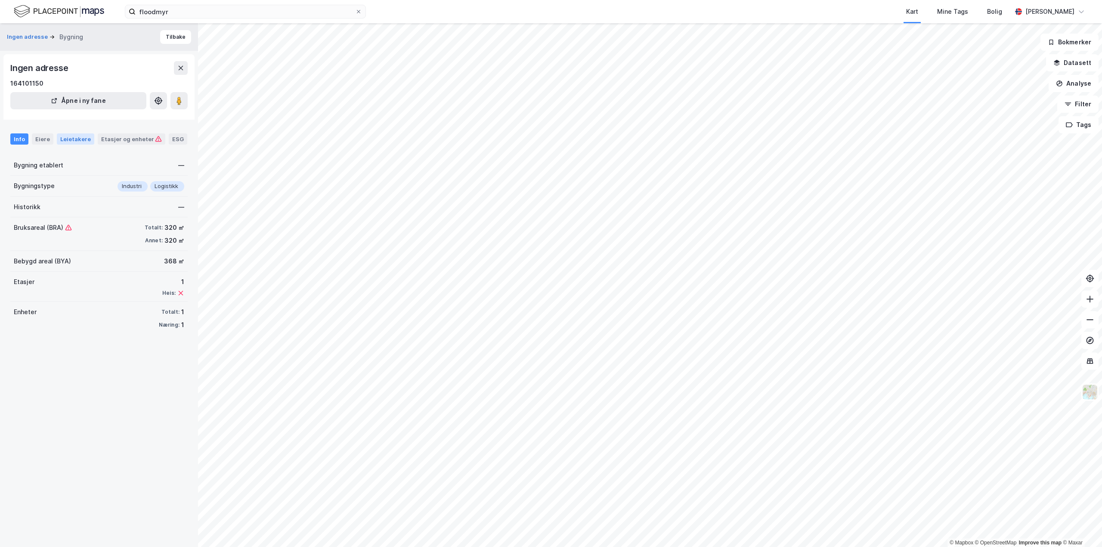
click at [81, 143] on div "Leietakere" at bounding box center [75, 138] width 37 height 11
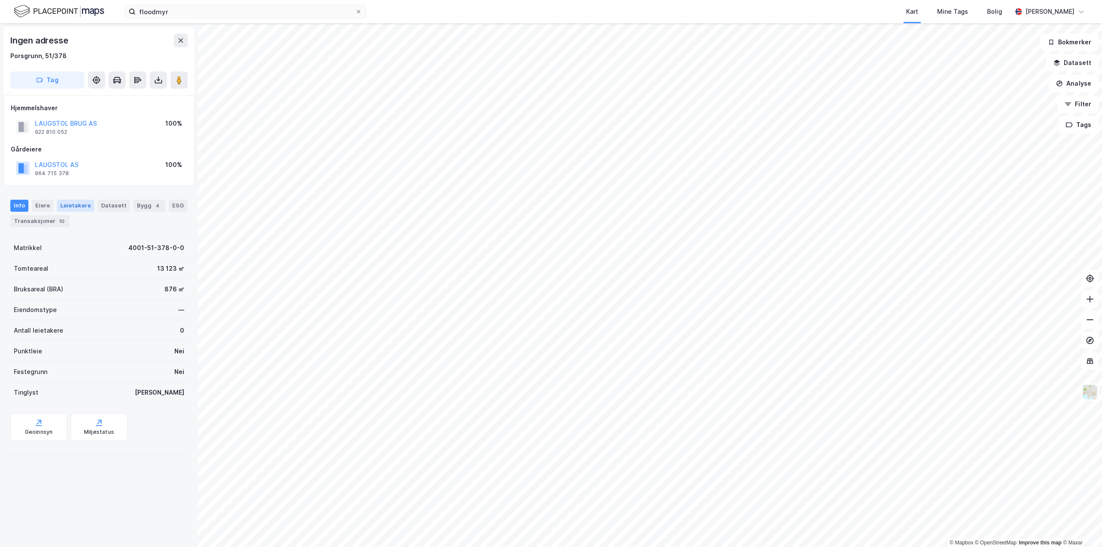
click at [75, 209] on div "Leietakere" at bounding box center [75, 206] width 37 height 12
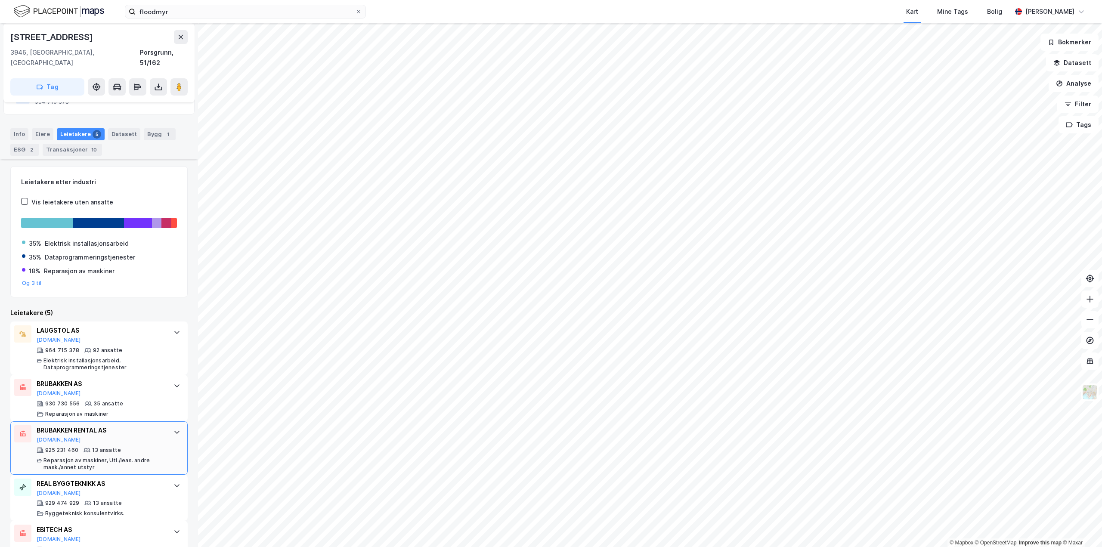
scroll to position [102, 0]
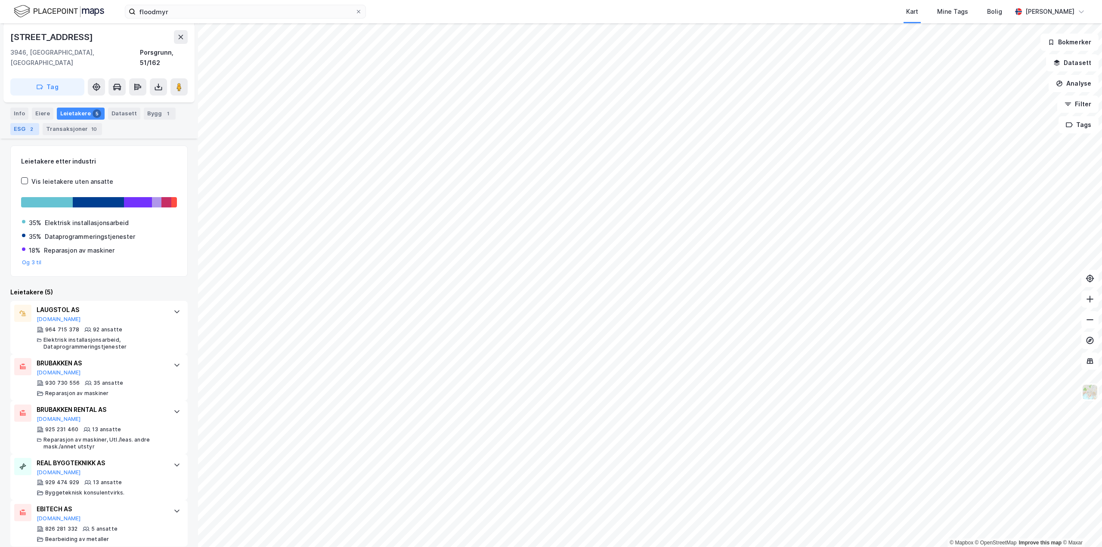
click at [28, 125] on div "2" at bounding box center [31, 129] width 9 height 9
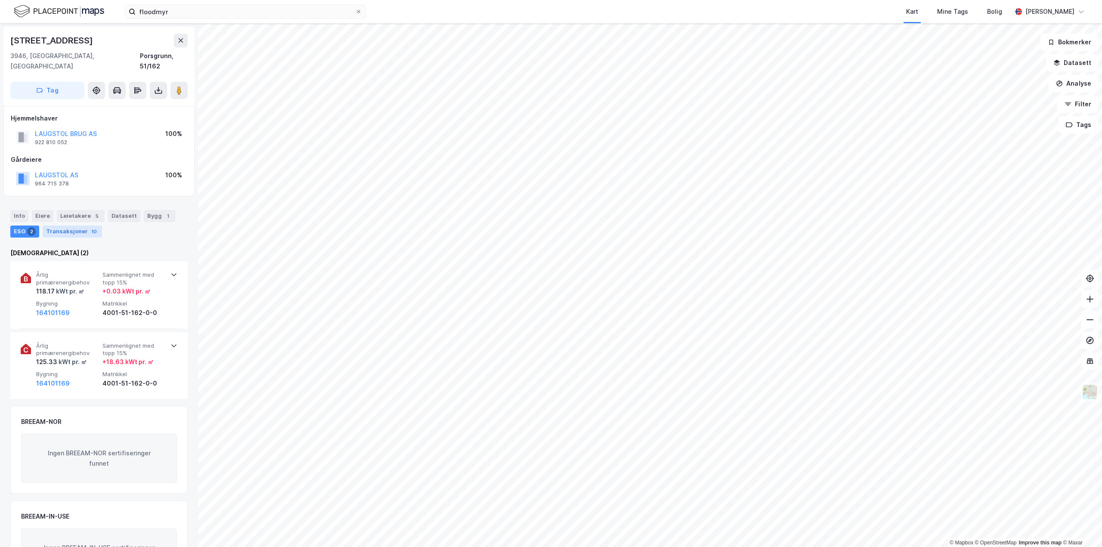
click at [69, 226] on div "Transaksjoner 10" at bounding box center [72, 232] width 59 height 12
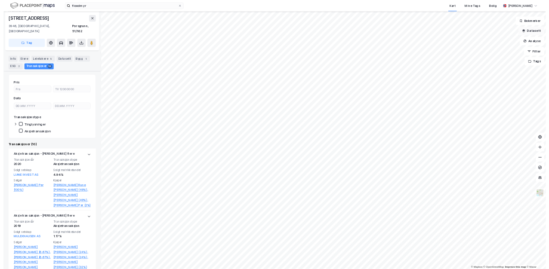
scroll to position [97, 0]
